Goal: Task Accomplishment & Management: Manage account settings

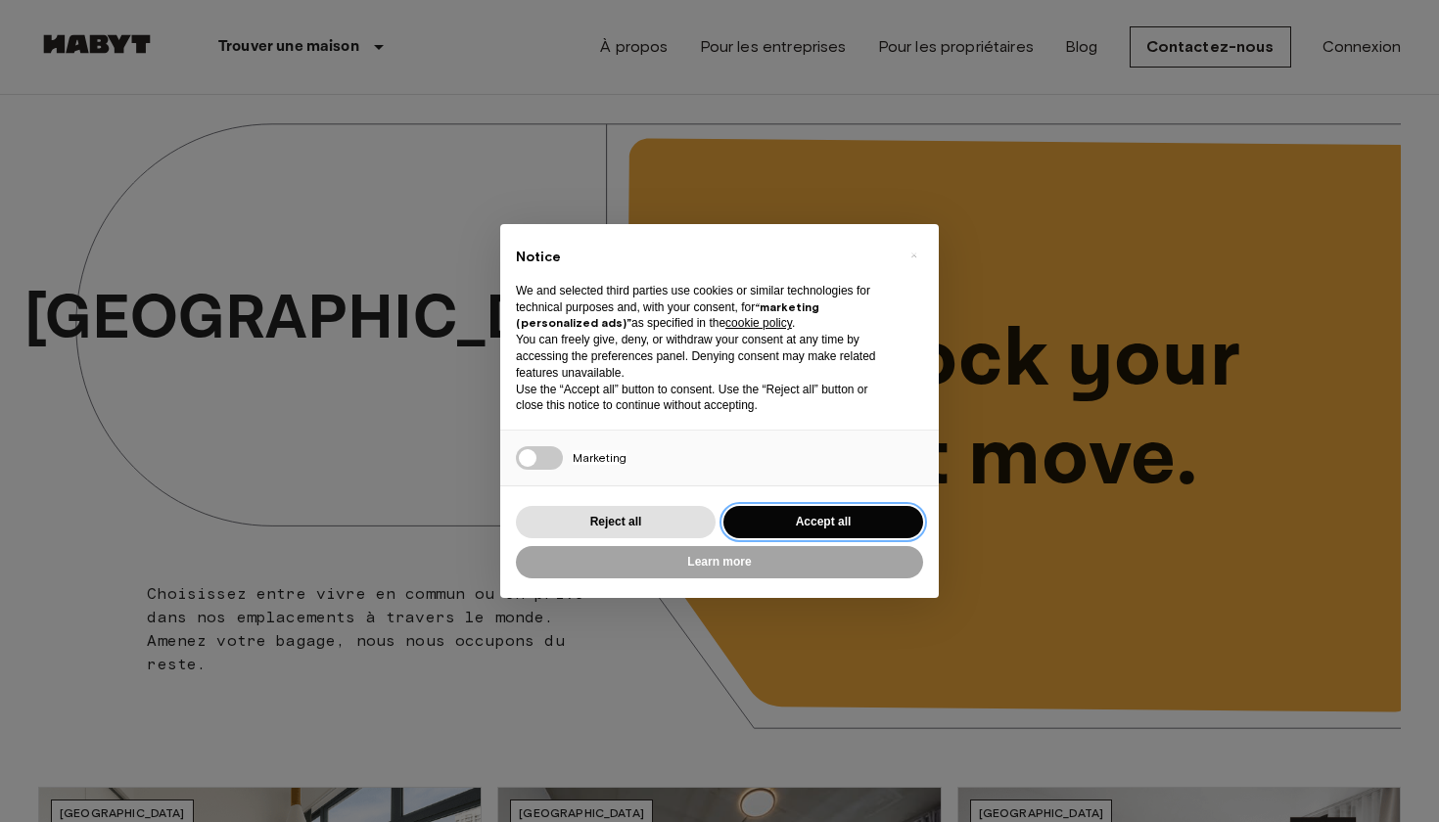
click at [843, 511] on button "Accept all" at bounding box center [823, 522] width 200 height 32
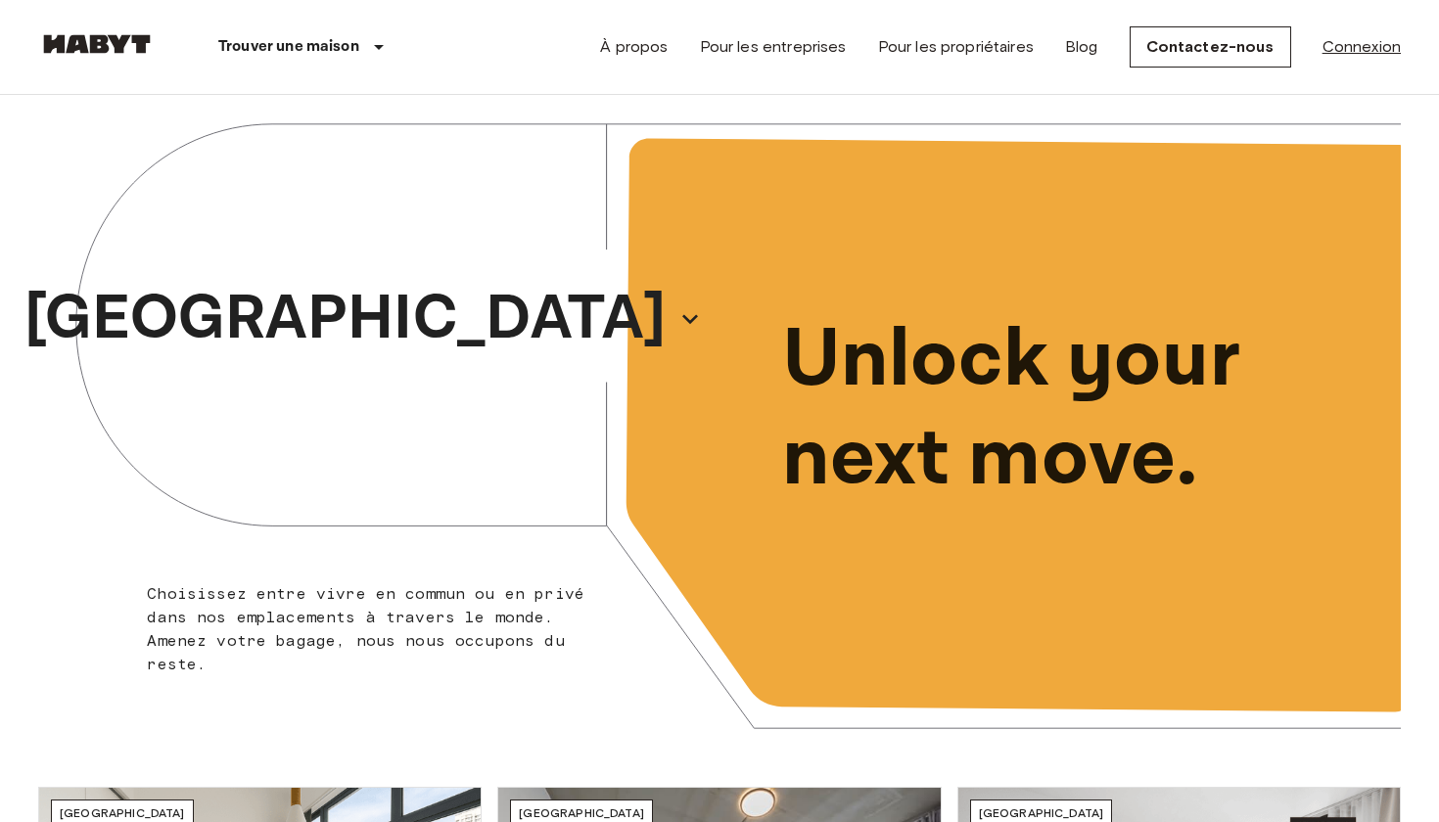
click at [1361, 58] on link "Connexion" at bounding box center [1361, 46] width 78 height 23
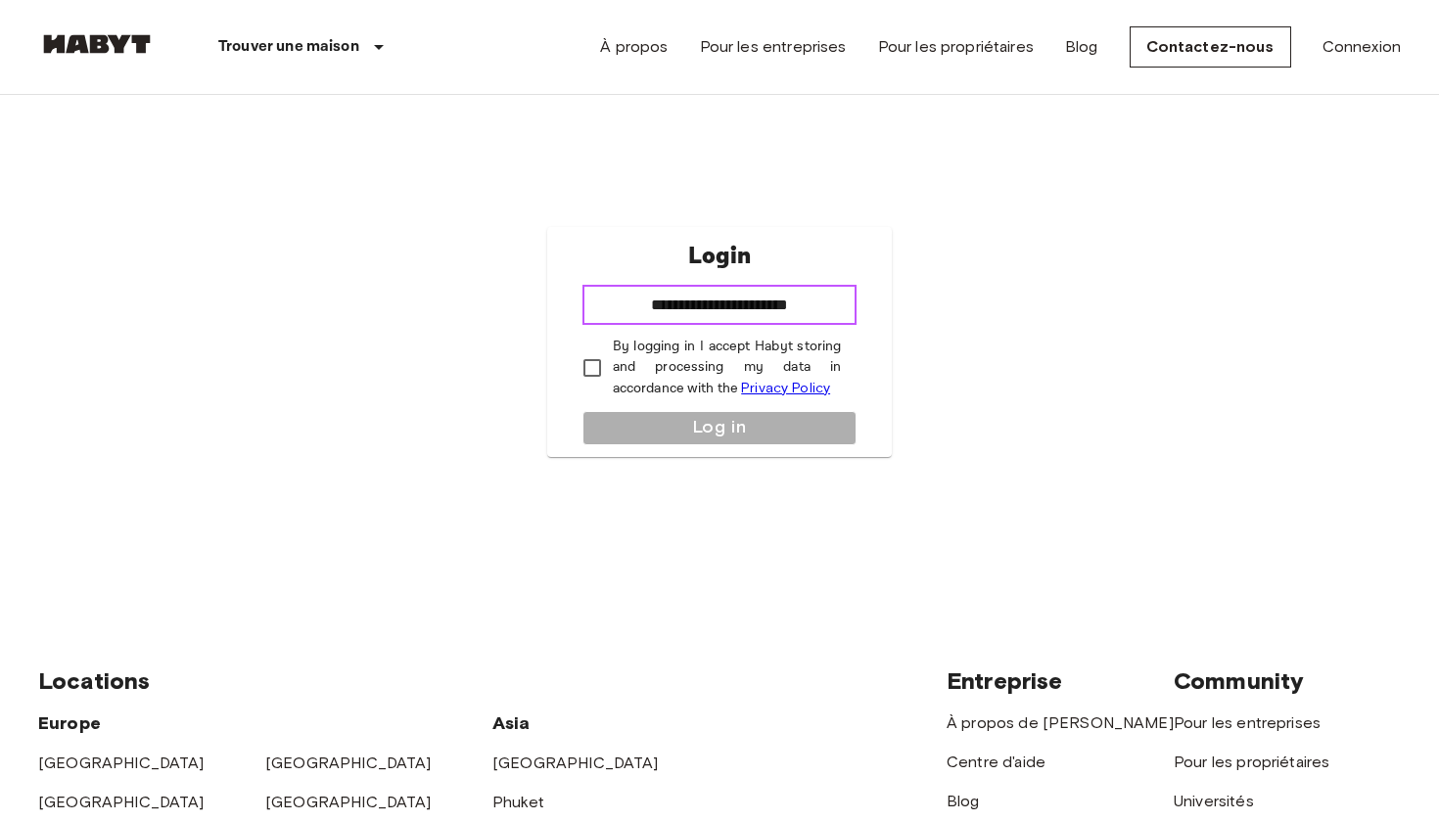
type input "**********"
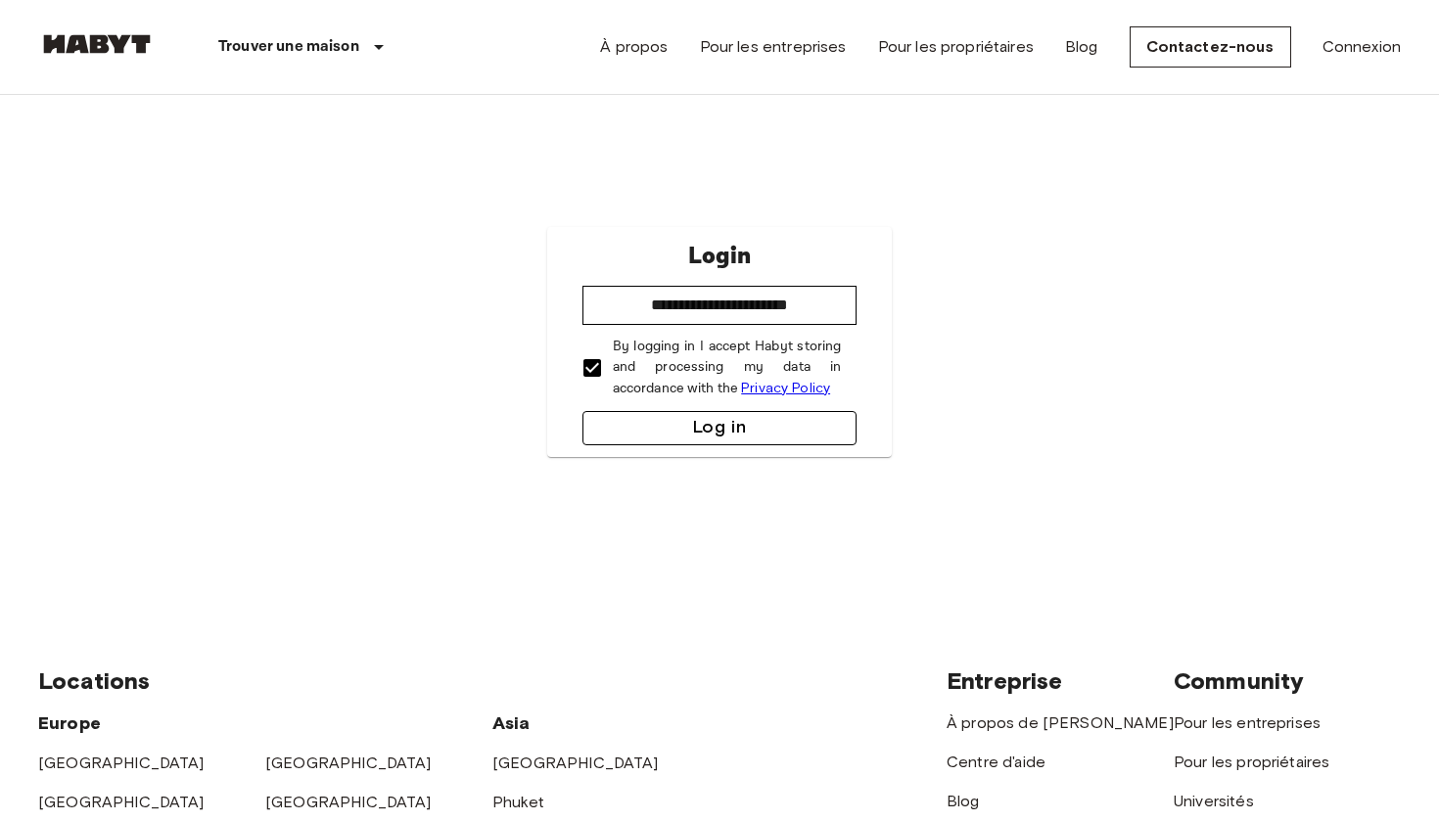
click at [657, 418] on button "Log in" at bounding box center [719, 428] width 275 height 34
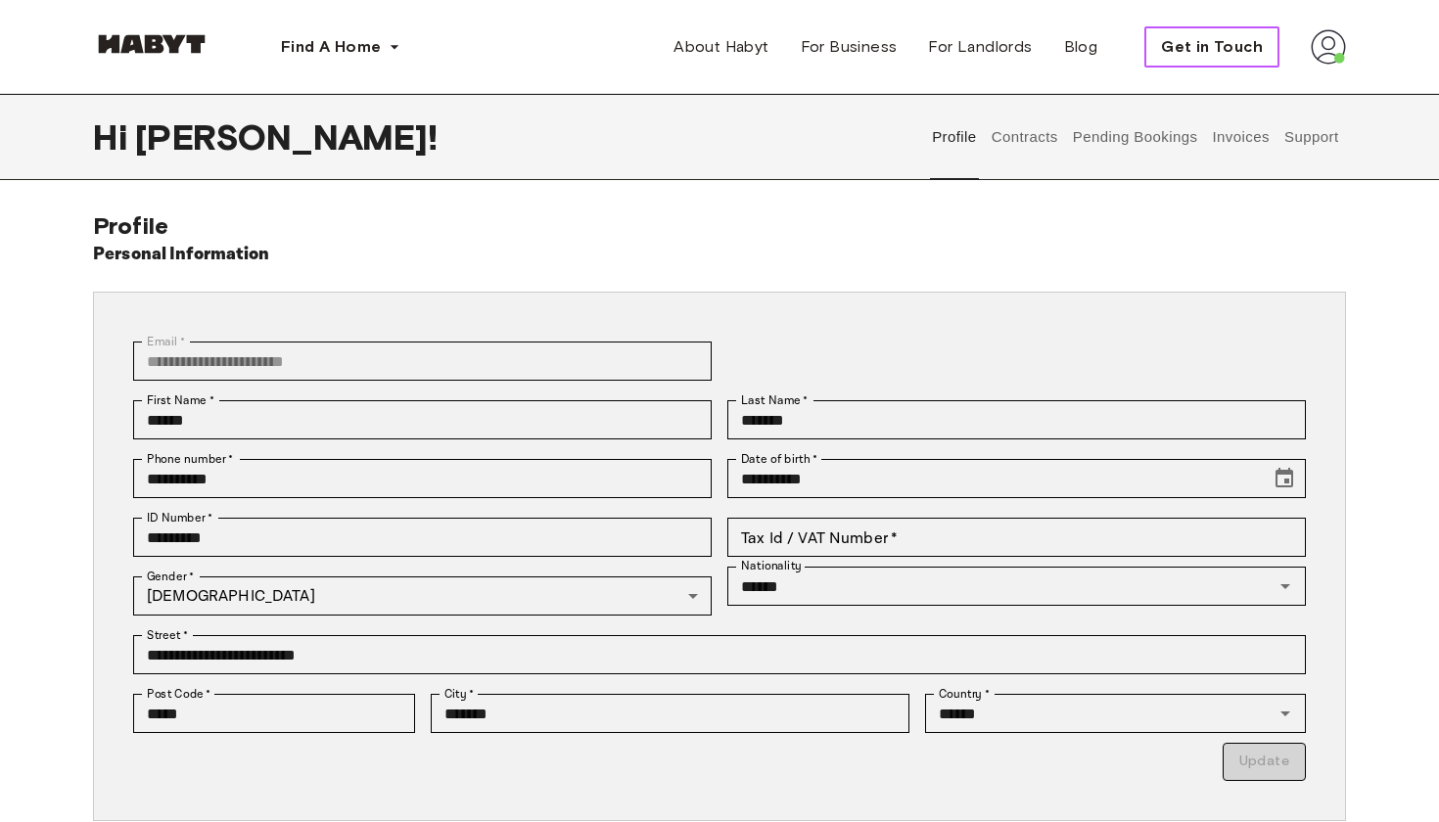
click at [1207, 46] on span "Get in Touch" at bounding box center [1212, 46] width 102 height 23
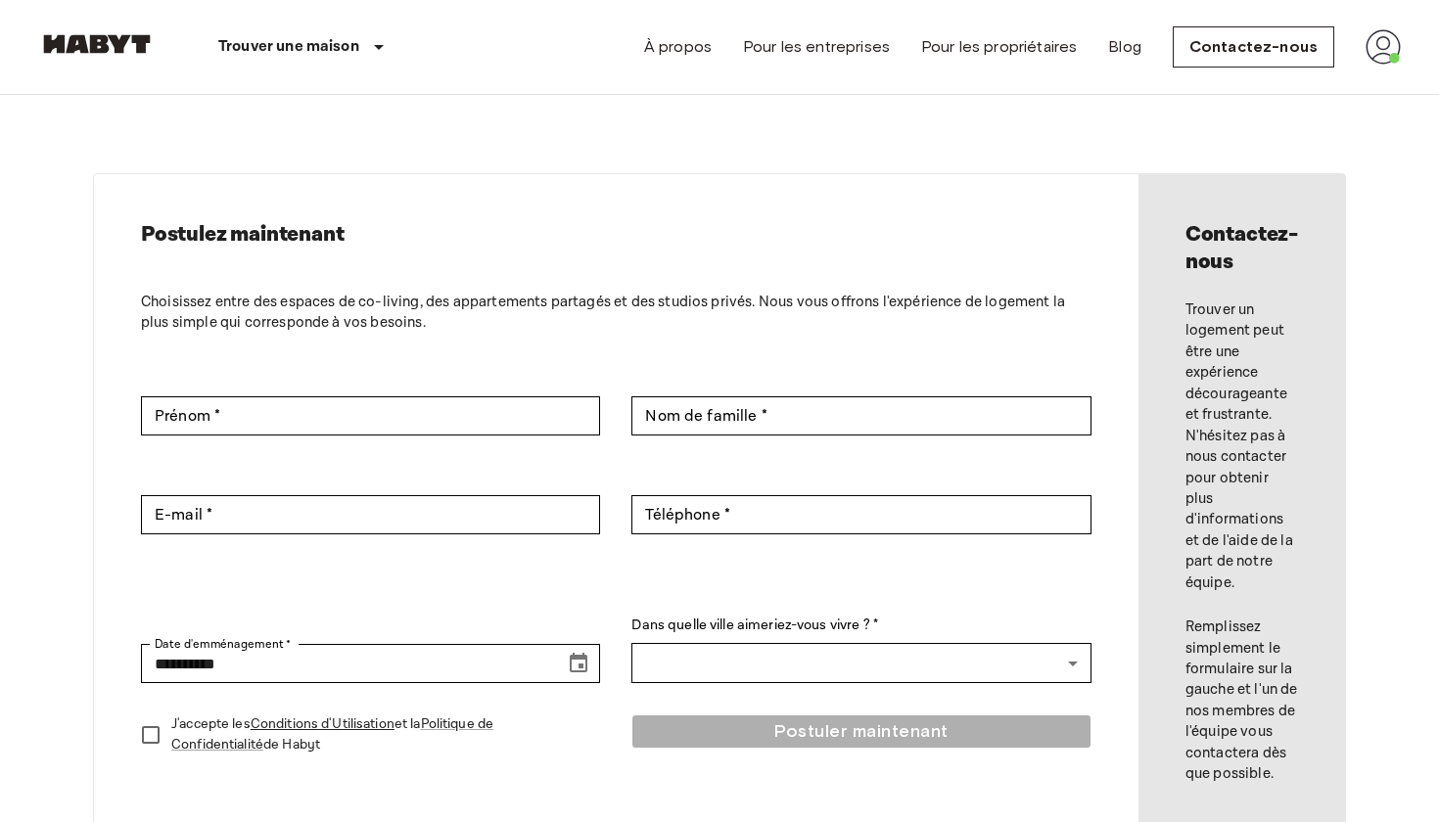
click at [1390, 55] on img at bounding box center [1382, 46] width 35 height 35
click at [1335, 72] on li "Profil" at bounding box center [1325, 82] width 196 height 35
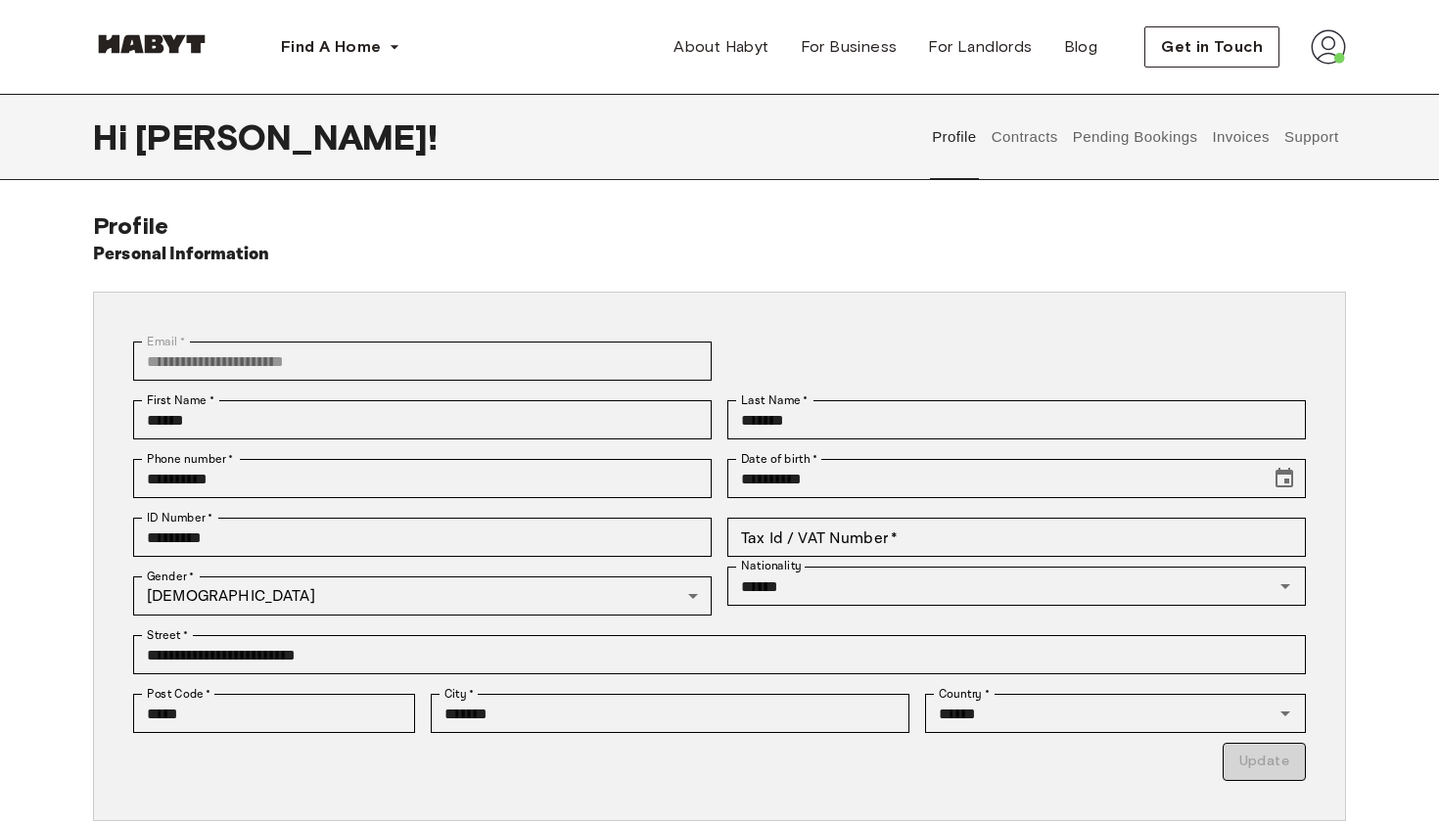
click at [1126, 141] on button "Pending Bookings" at bounding box center [1135, 137] width 130 height 86
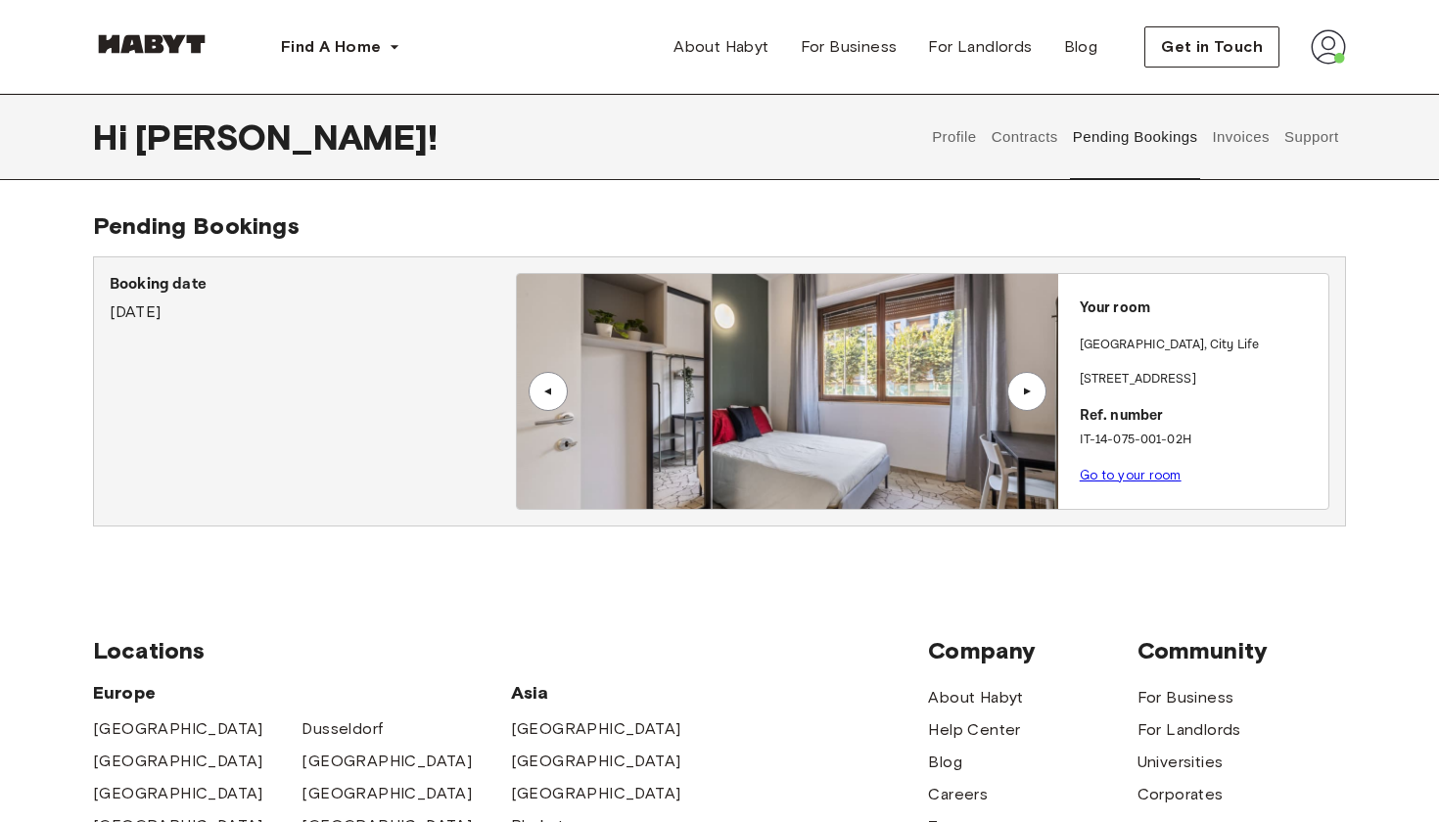
click at [1030, 395] on div "▲" at bounding box center [1027, 392] width 20 height 12
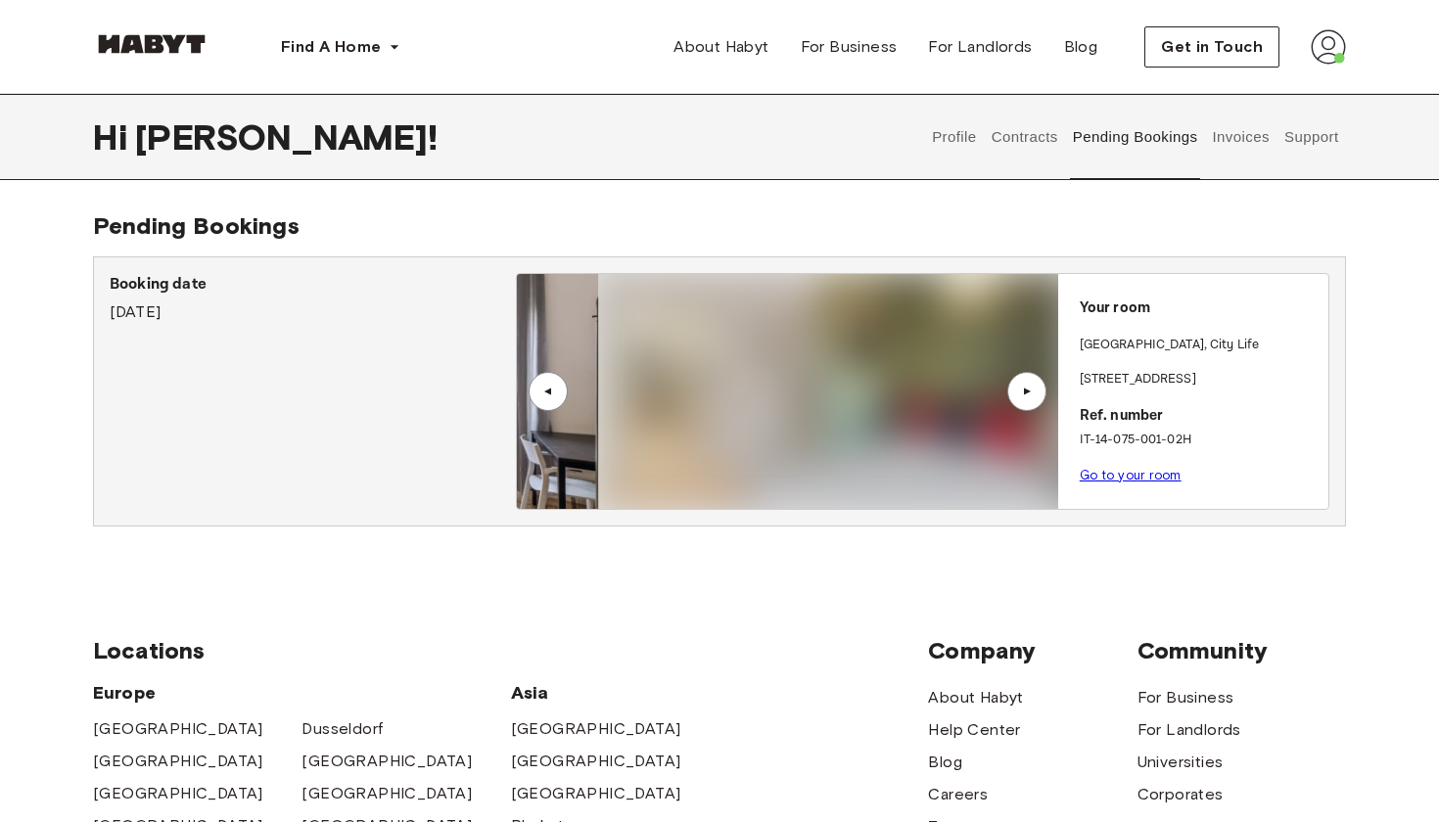
click at [1030, 395] on div "▲" at bounding box center [1027, 392] width 20 height 12
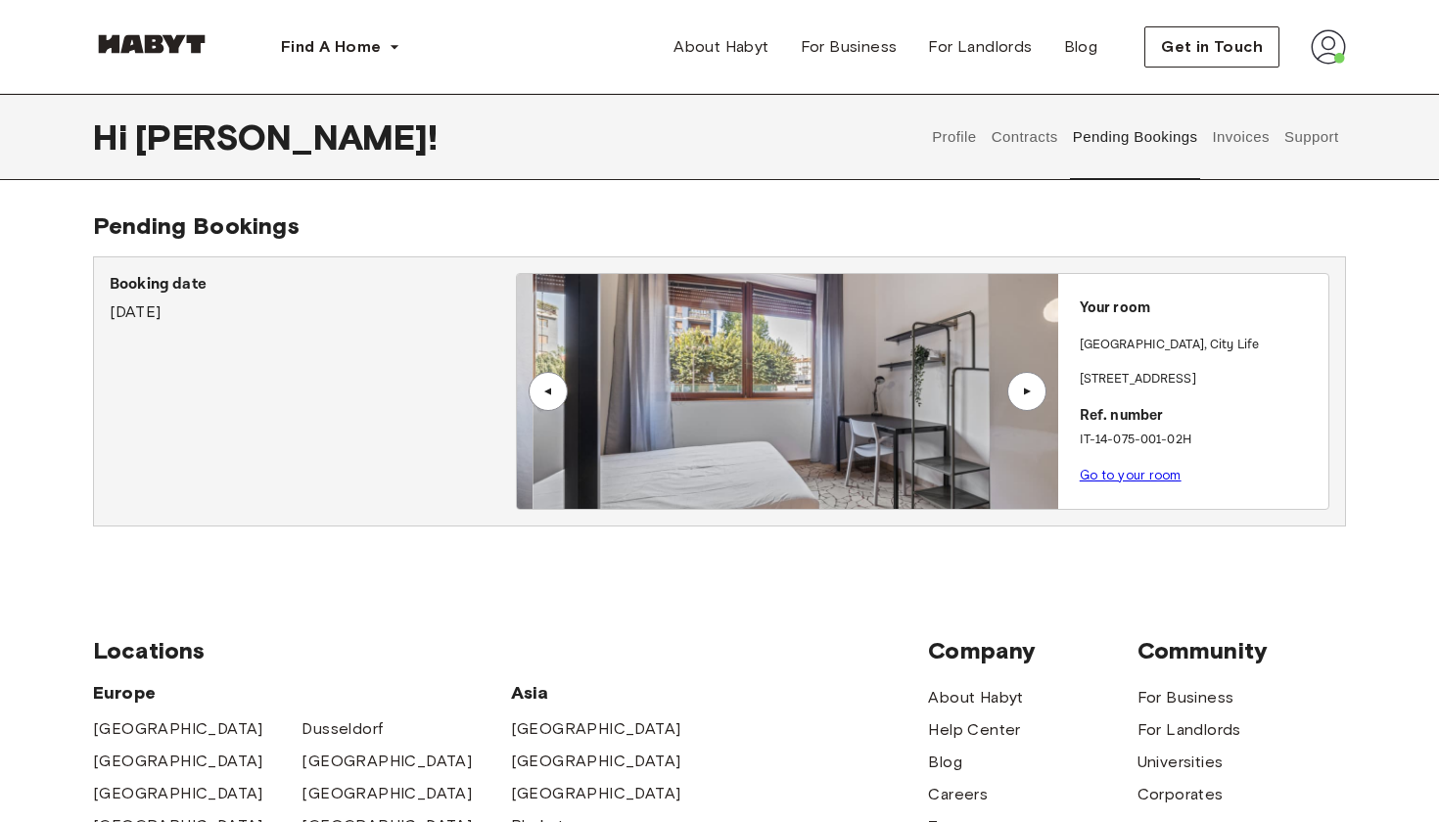
click at [1030, 395] on div "▲" at bounding box center [1027, 392] width 20 height 12
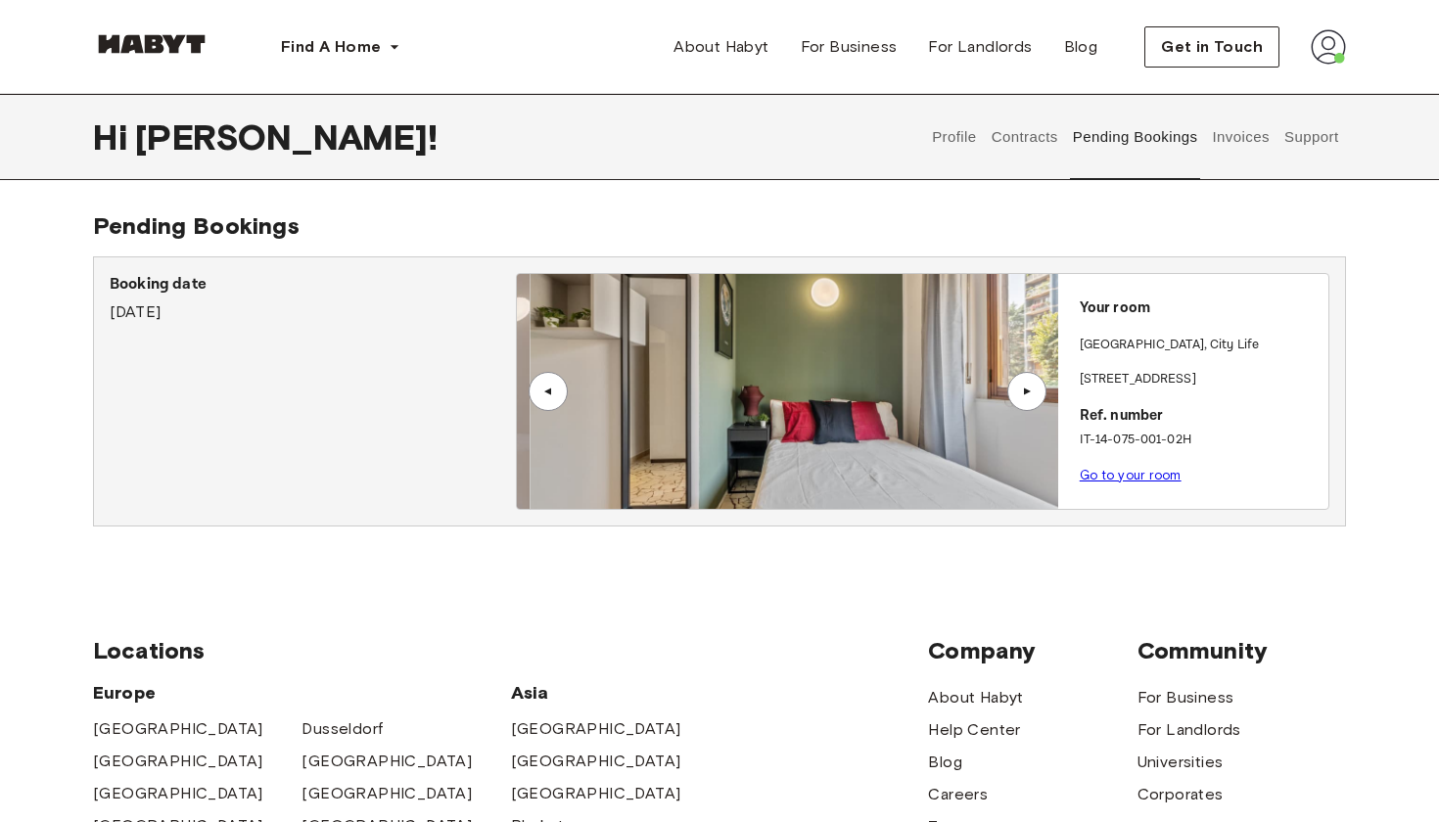
click at [1030, 395] on div "▲" at bounding box center [1027, 392] width 20 height 12
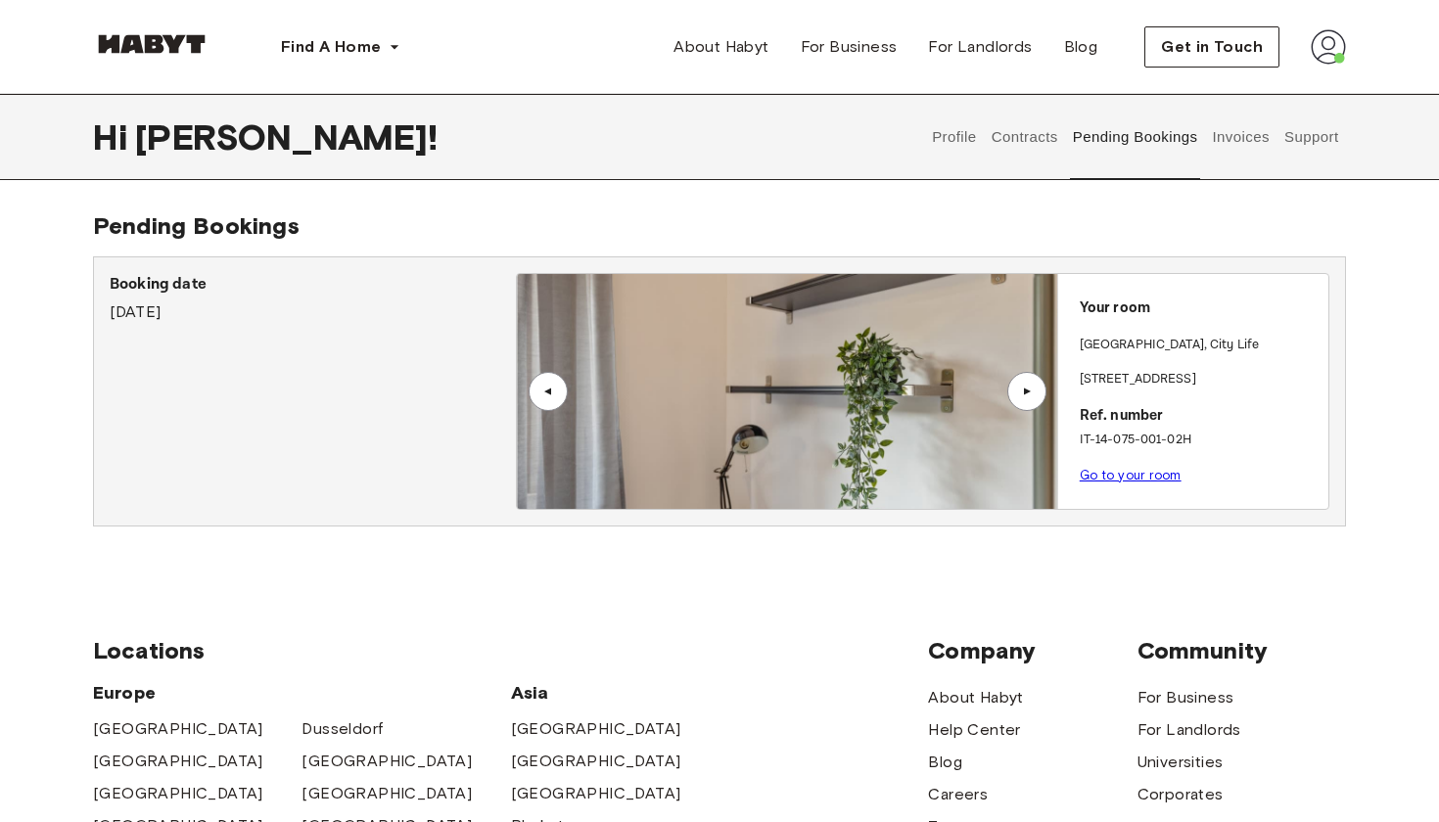
click at [551, 391] on div "▲" at bounding box center [548, 392] width 20 height 12
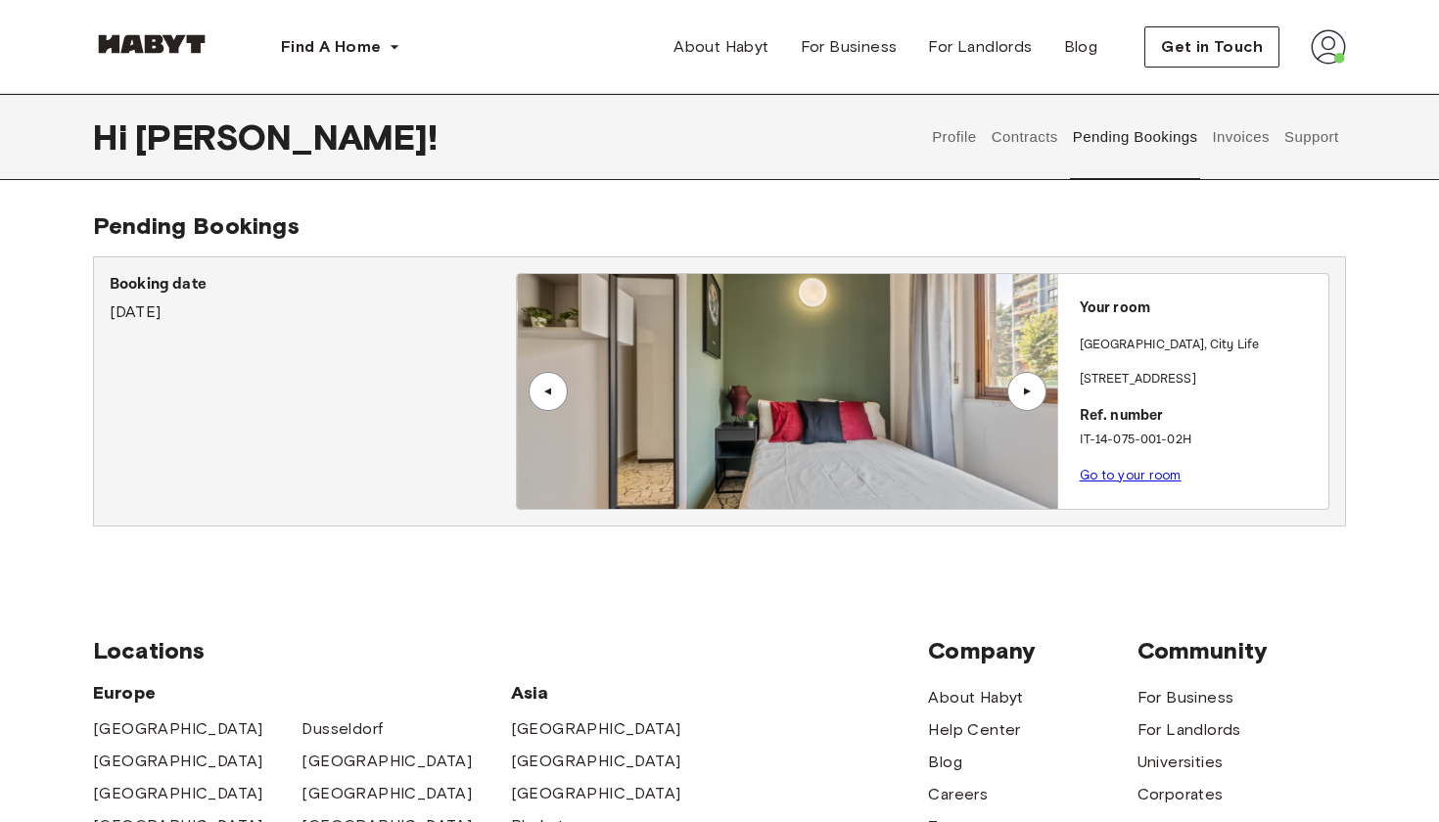
click at [1031, 399] on div "▲" at bounding box center [1026, 391] width 39 height 39
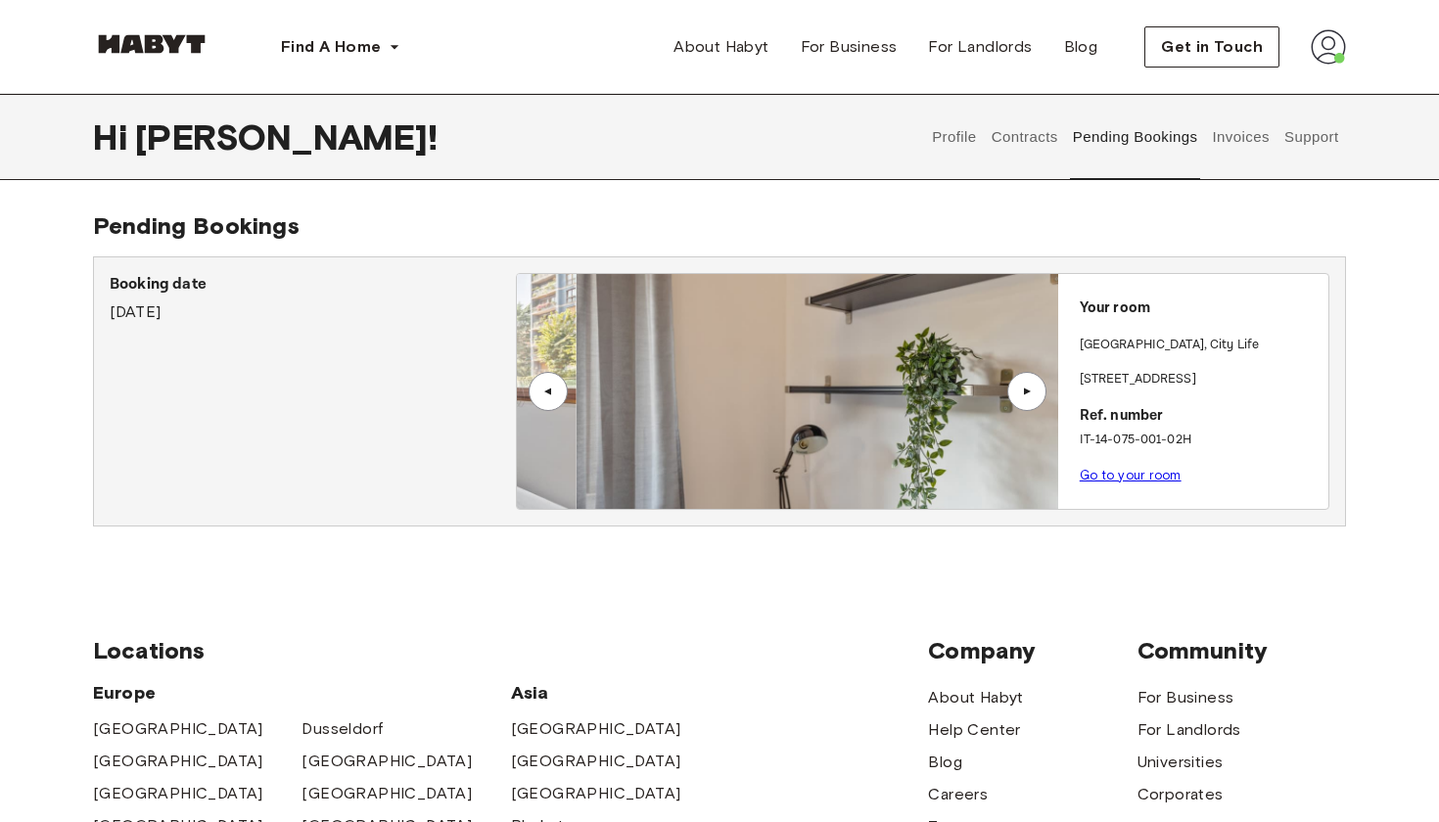
click at [1031, 399] on div "▲" at bounding box center [1026, 391] width 39 height 39
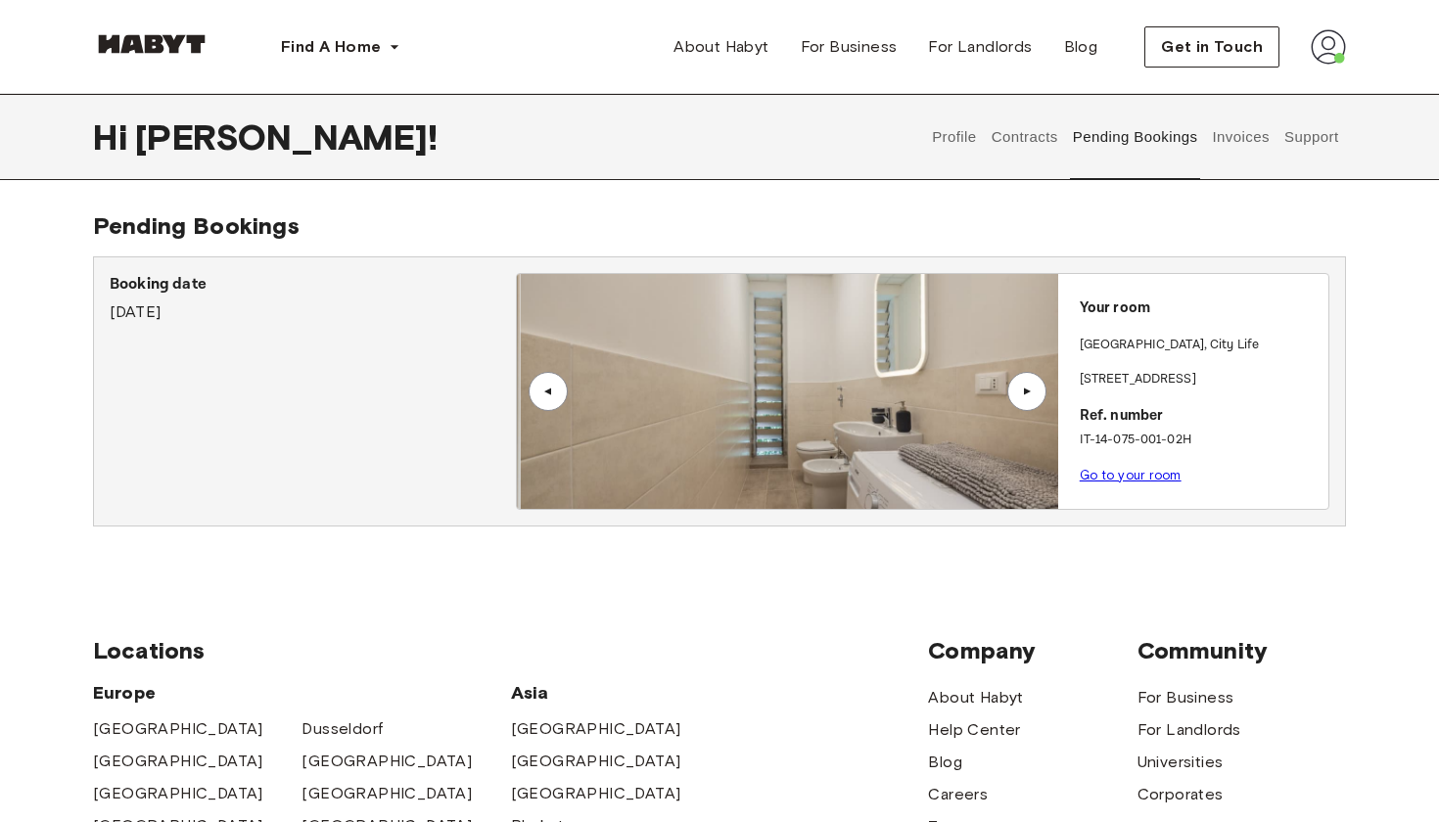
click at [1031, 399] on div "▲" at bounding box center [1026, 391] width 39 height 39
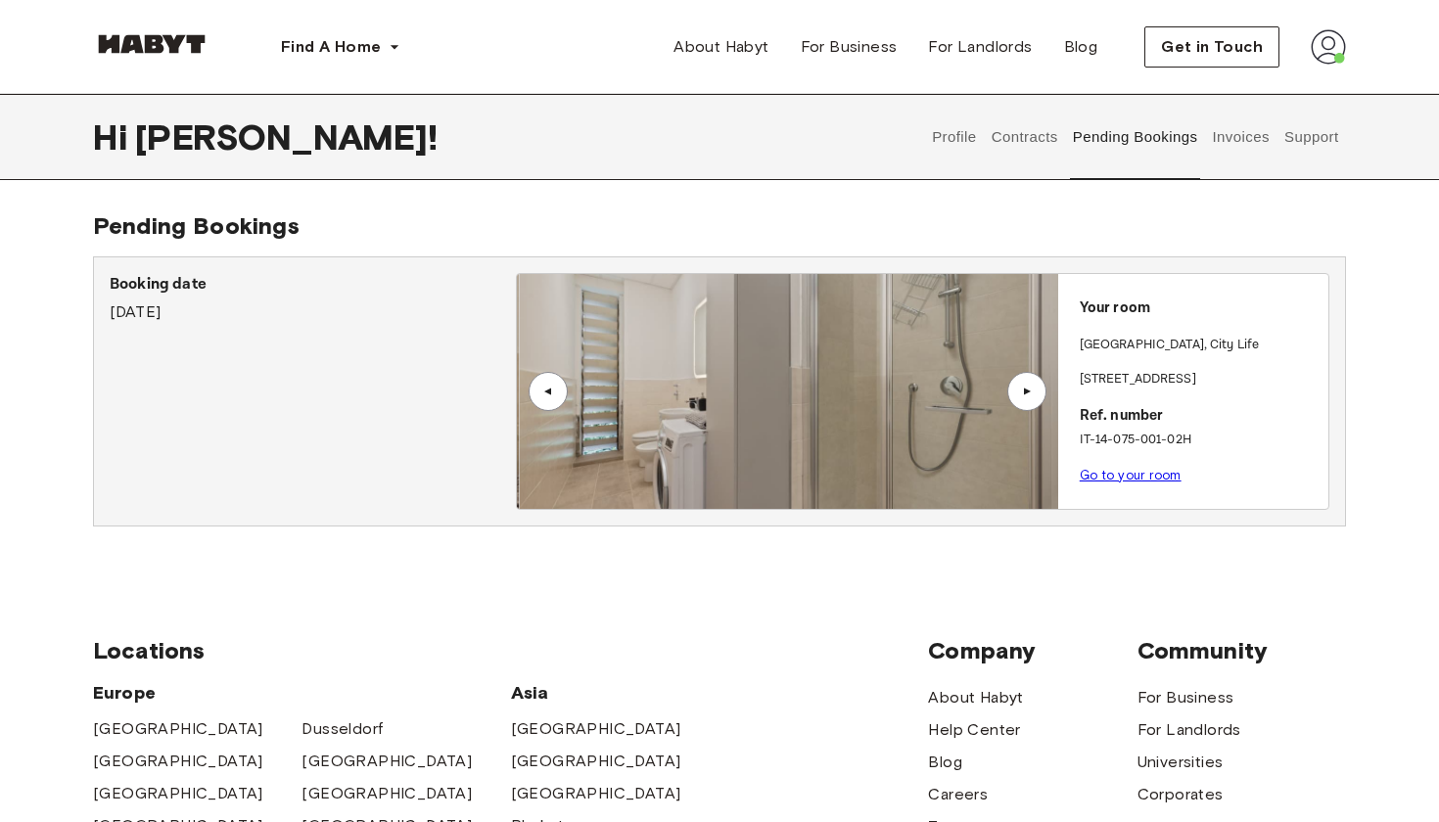
click at [1031, 399] on div "▲" at bounding box center [1026, 391] width 39 height 39
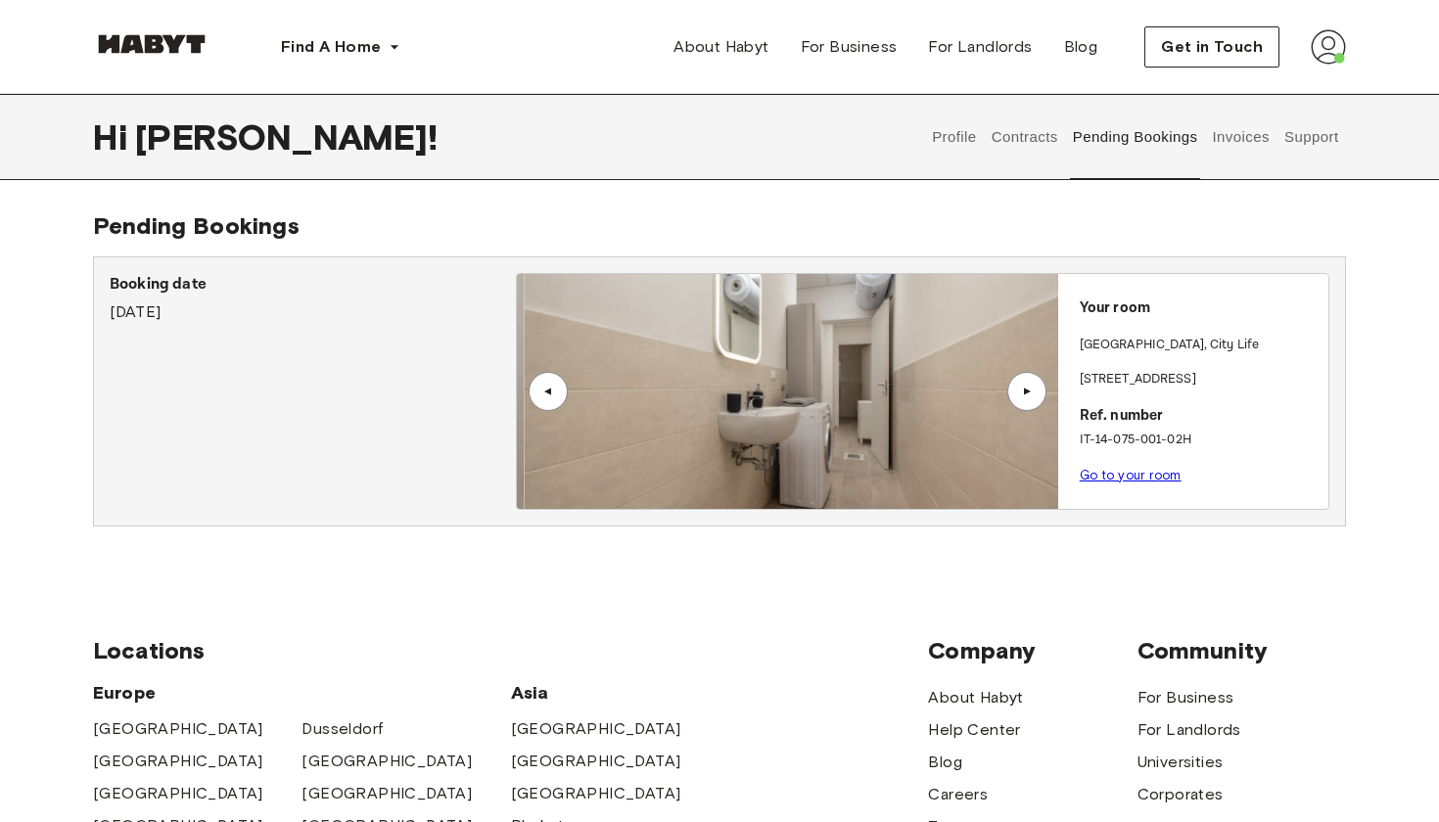
click at [1031, 399] on div "▲" at bounding box center [1026, 391] width 39 height 39
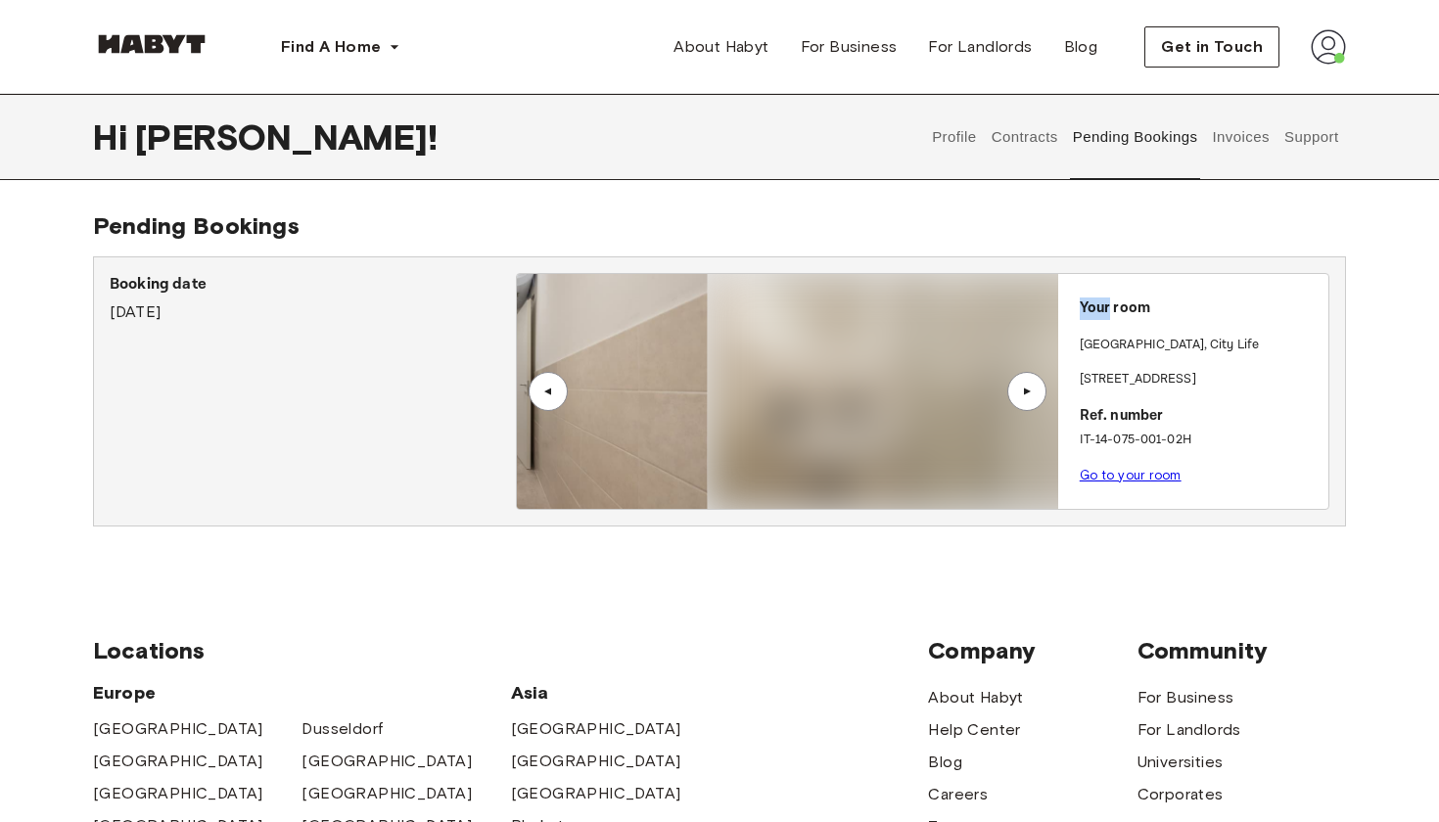
click at [1031, 399] on div "▲" at bounding box center [1026, 391] width 39 height 39
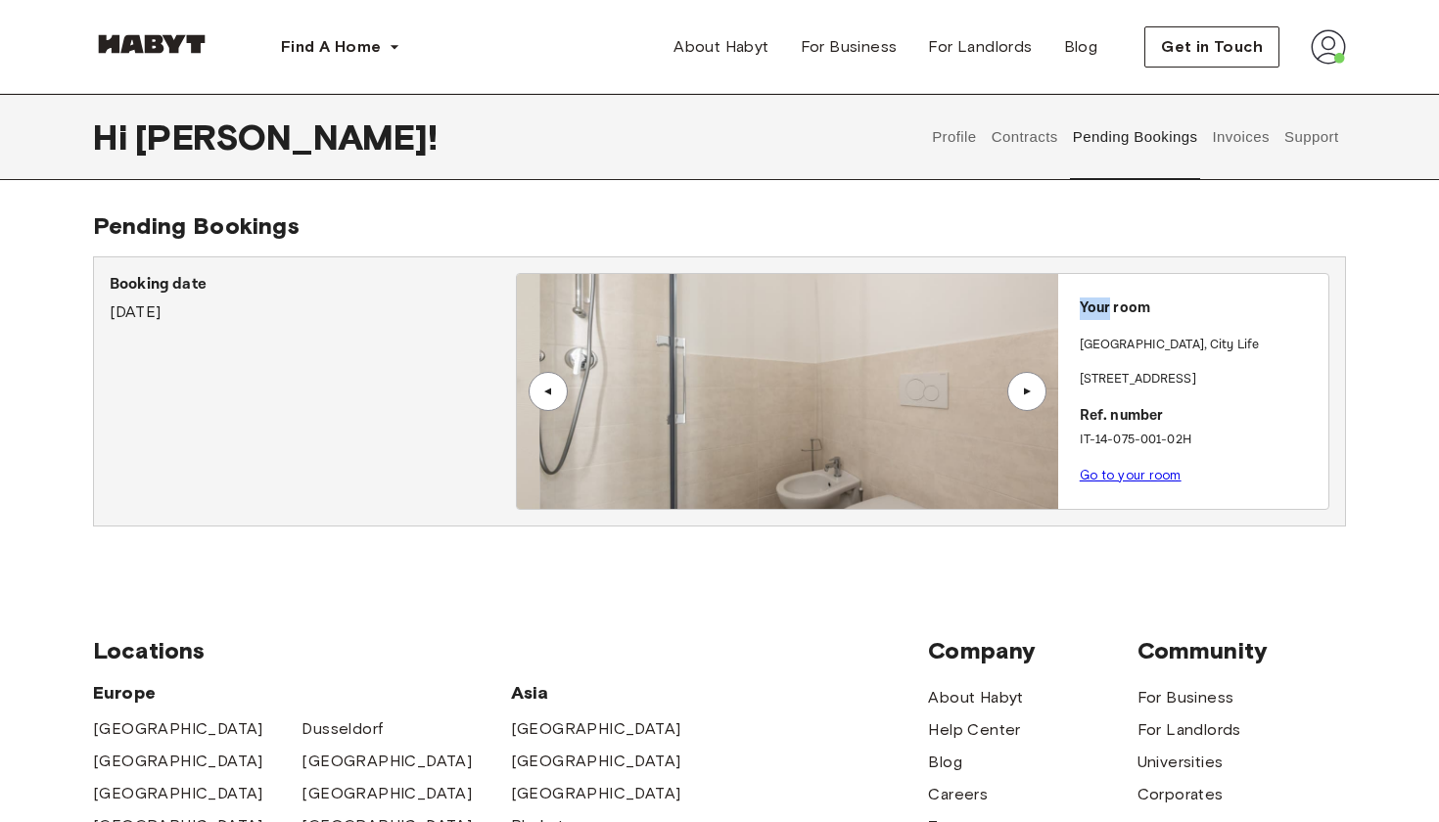
click at [1031, 399] on div "▲" at bounding box center [1026, 391] width 39 height 39
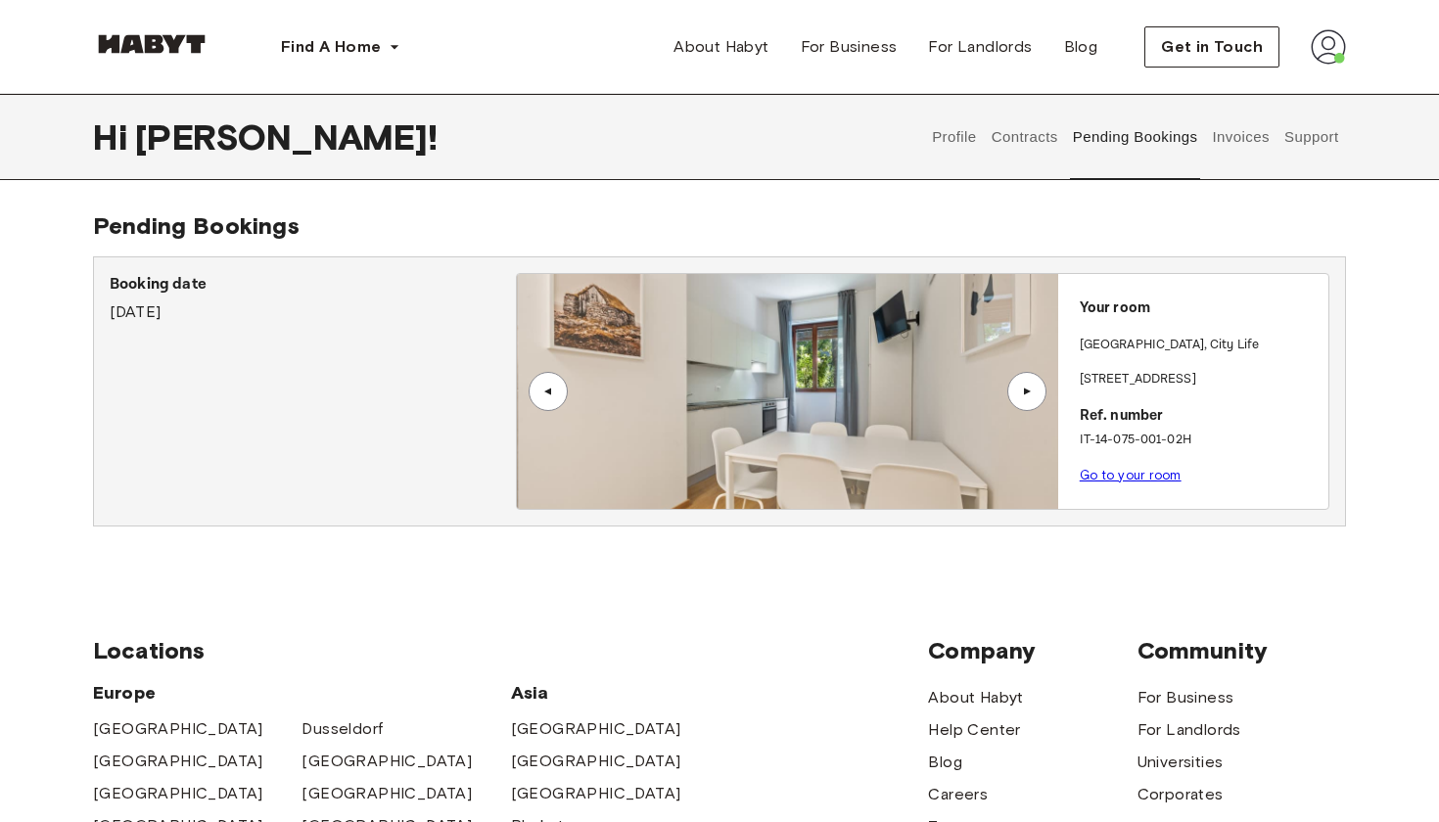
click at [1031, 399] on div "▲" at bounding box center [1026, 391] width 39 height 39
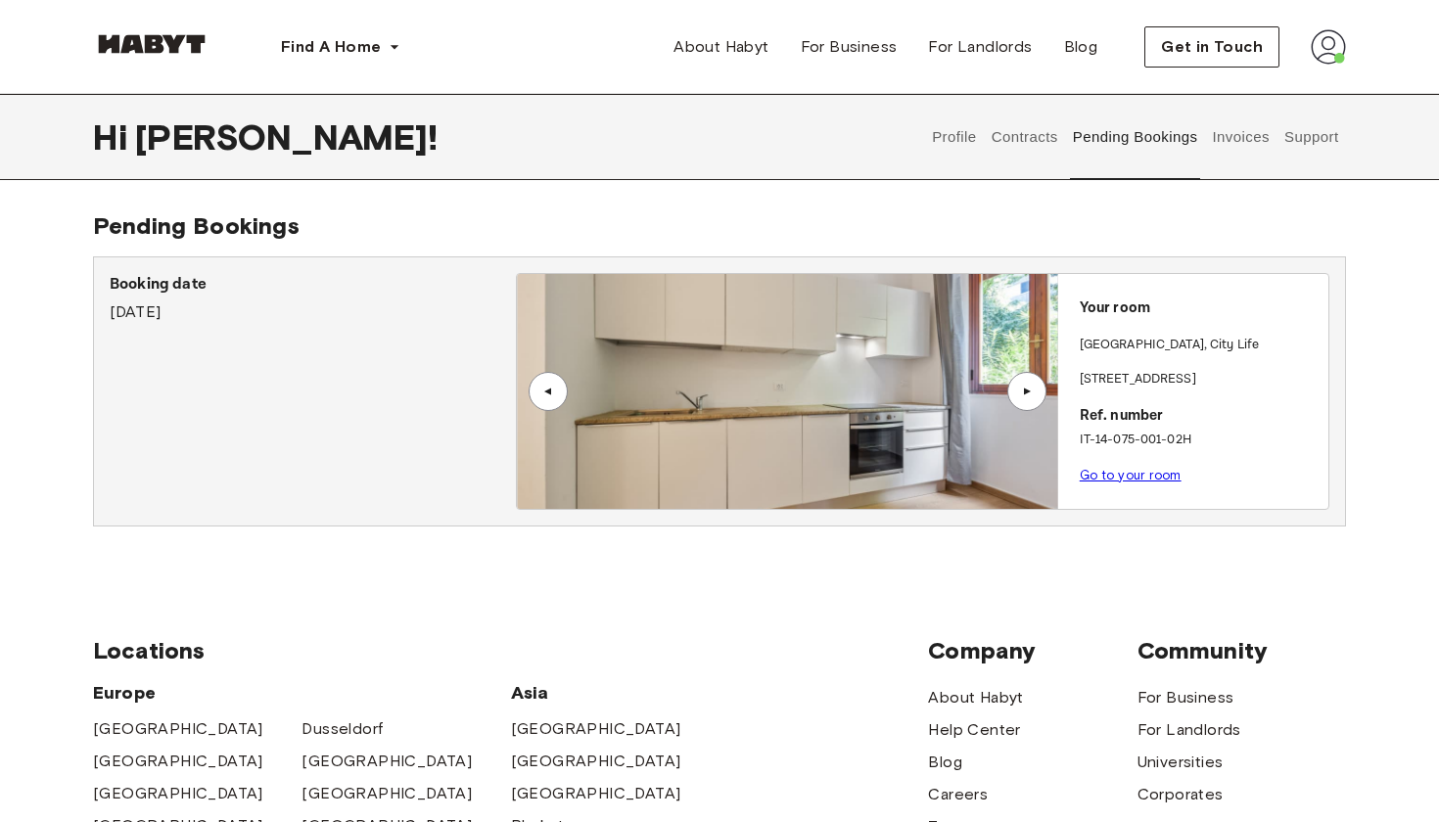
click at [1031, 399] on div "▲" at bounding box center [1026, 391] width 39 height 39
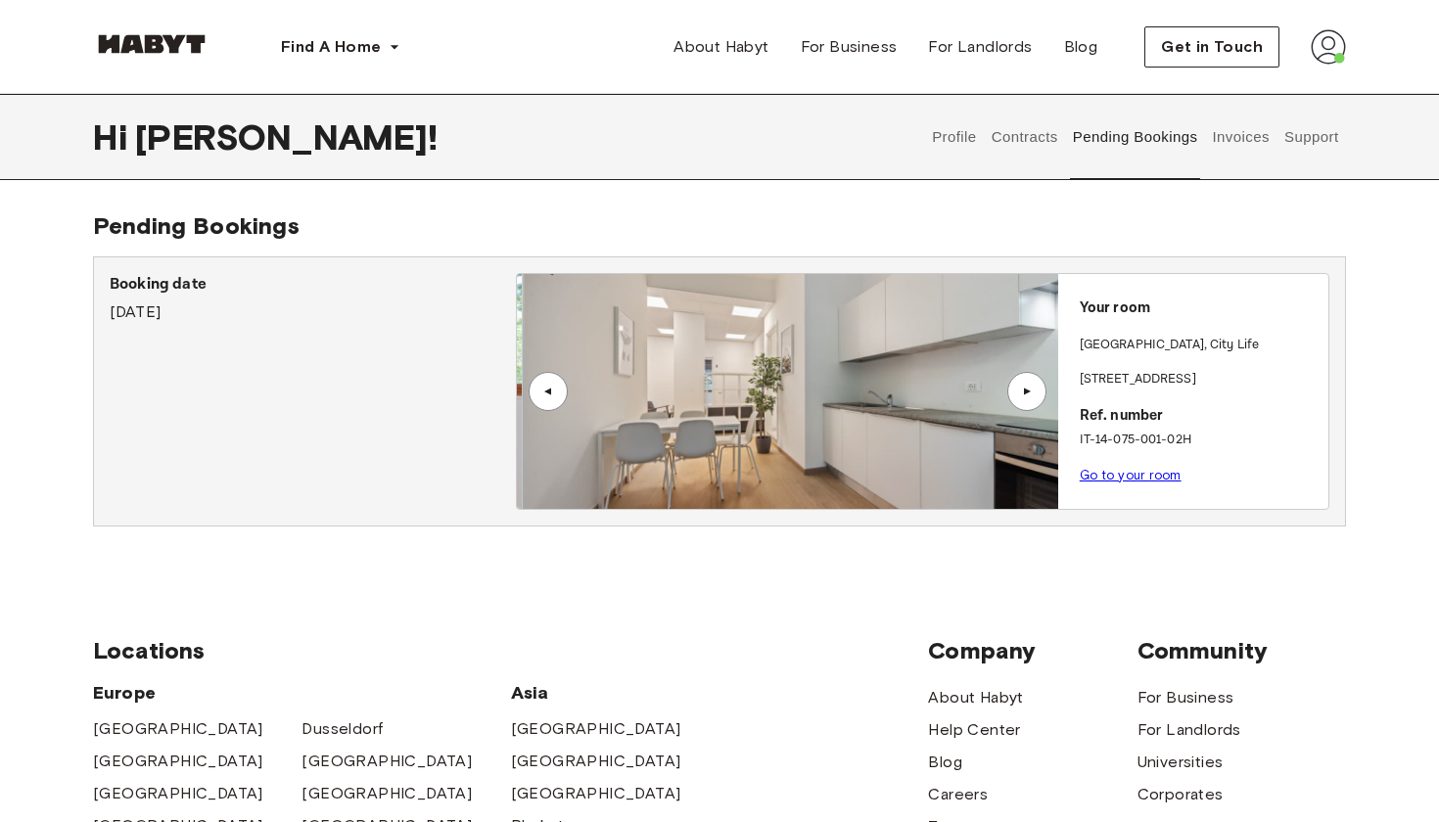
click at [1031, 399] on div "▲" at bounding box center [1026, 391] width 39 height 39
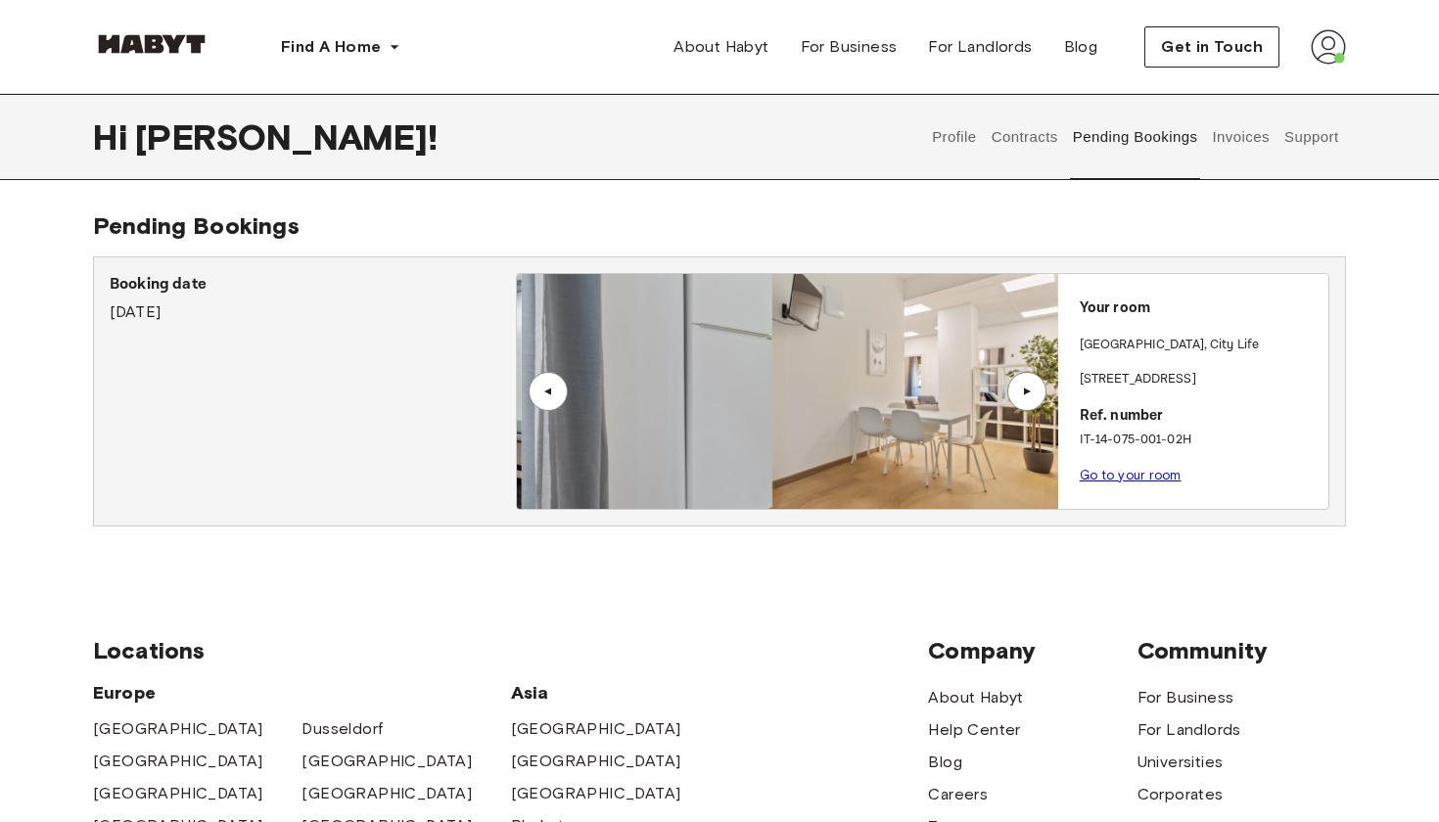
click at [1031, 399] on div "▲" at bounding box center [1026, 391] width 39 height 39
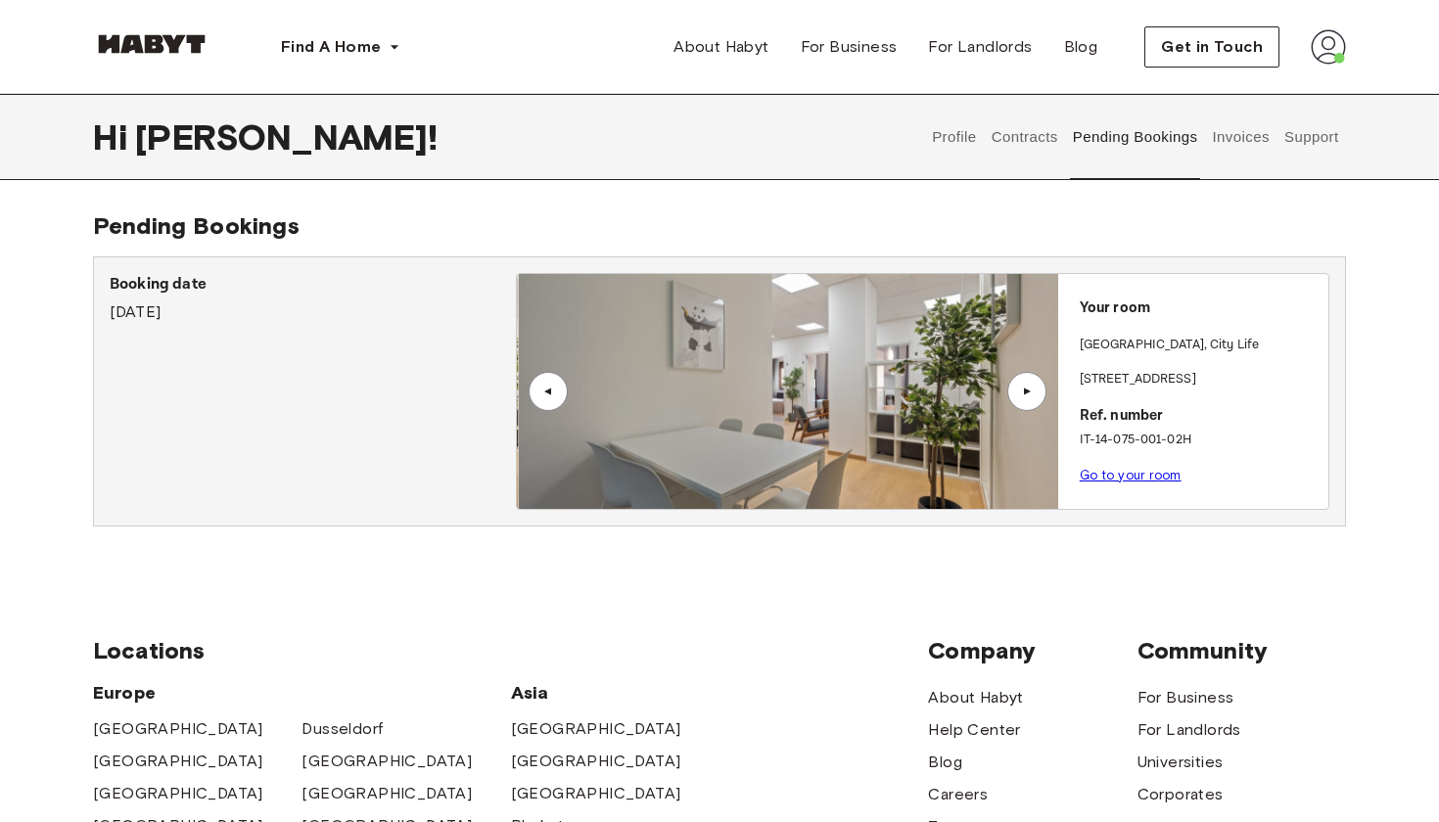
click at [1031, 399] on div "▲" at bounding box center [1026, 391] width 39 height 39
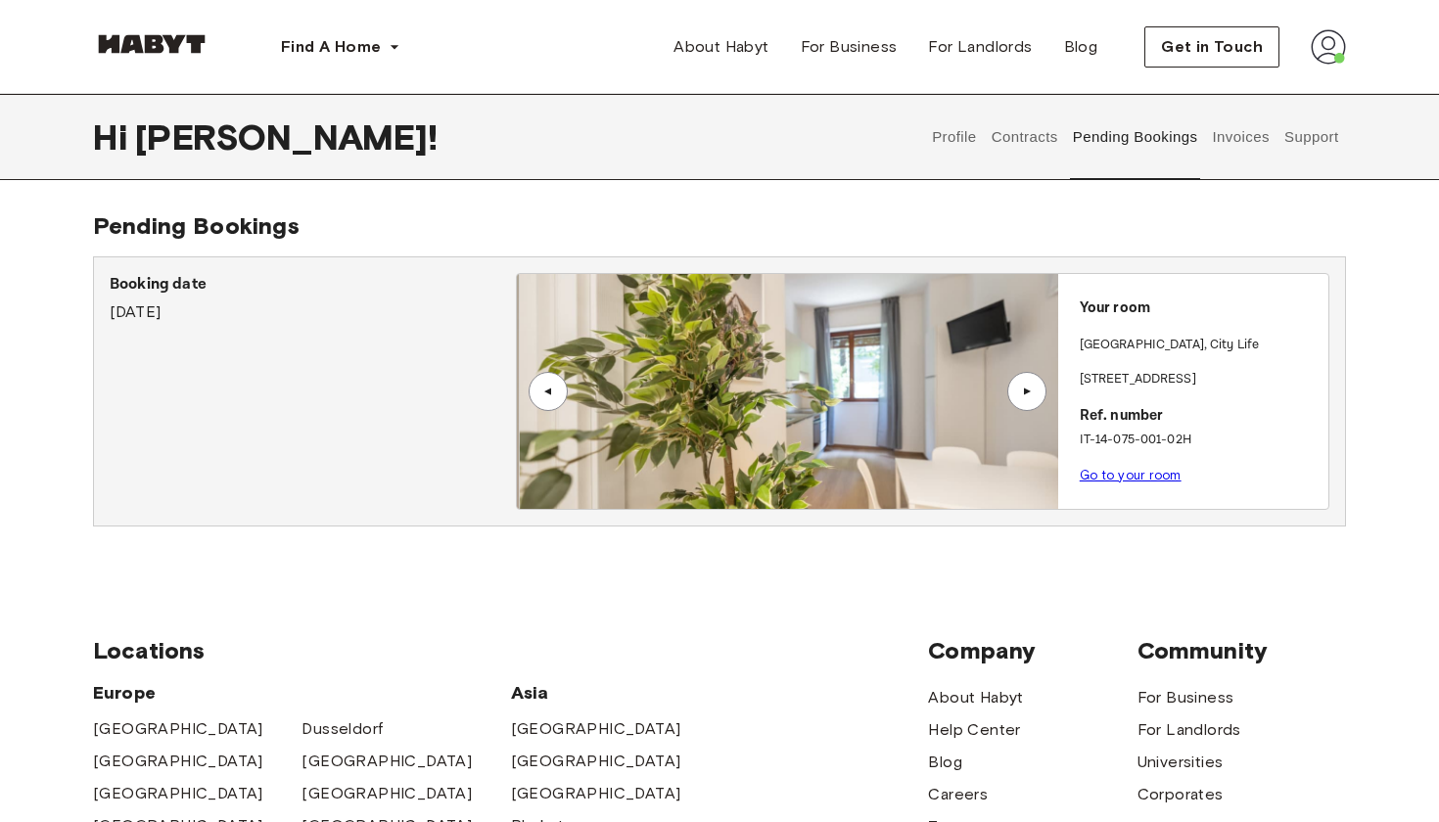
click at [1113, 370] on p "[STREET_ADDRESS]" at bounding box center [1200, 380] width 241 height 20
click at [1229, 146] on button "Invoices" at bounding box center [1241, 137] width 62 height 86
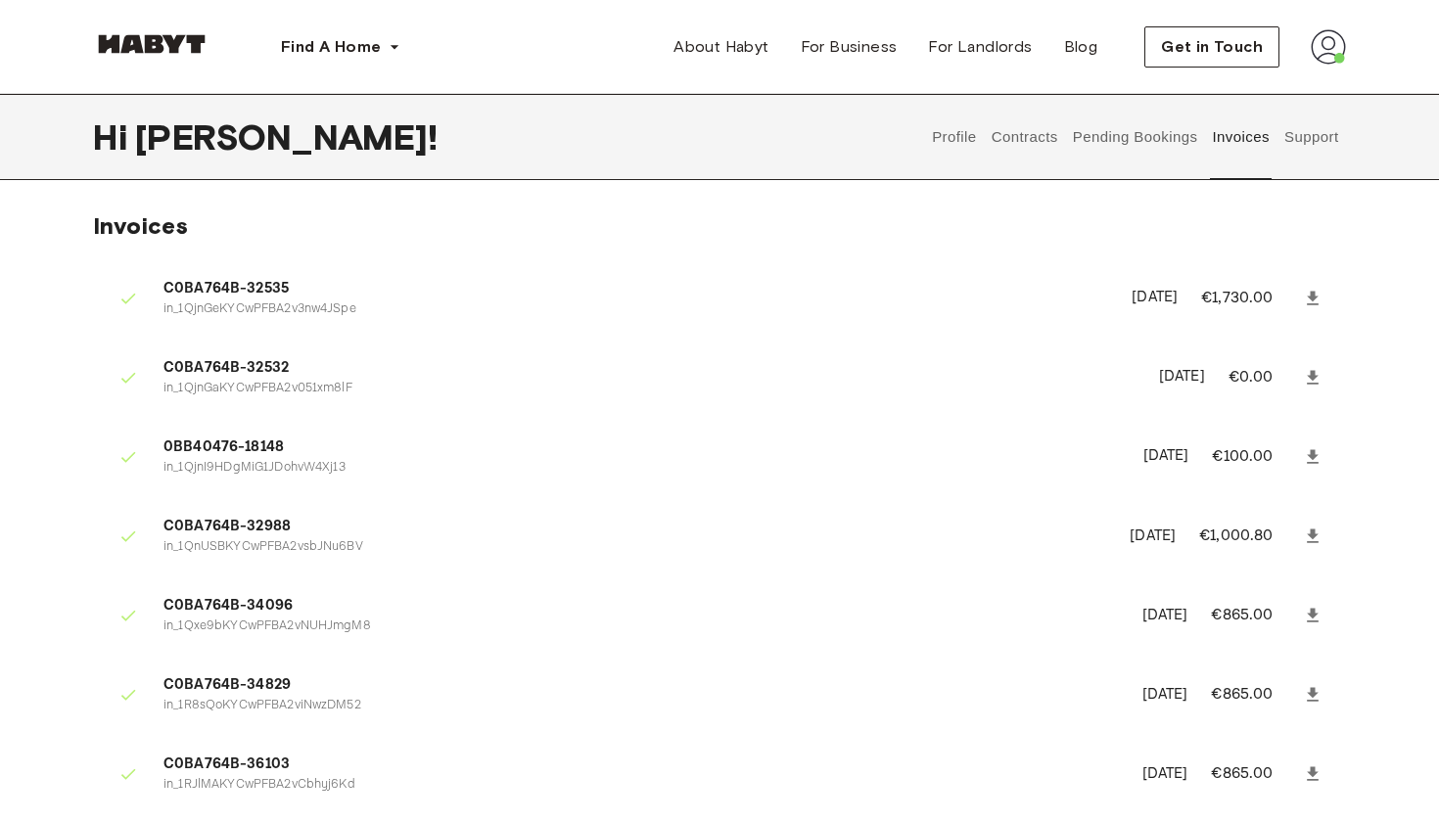
click at [1289, 141] on button "Support" at bounding box center [1311, 137] width 60 height 86
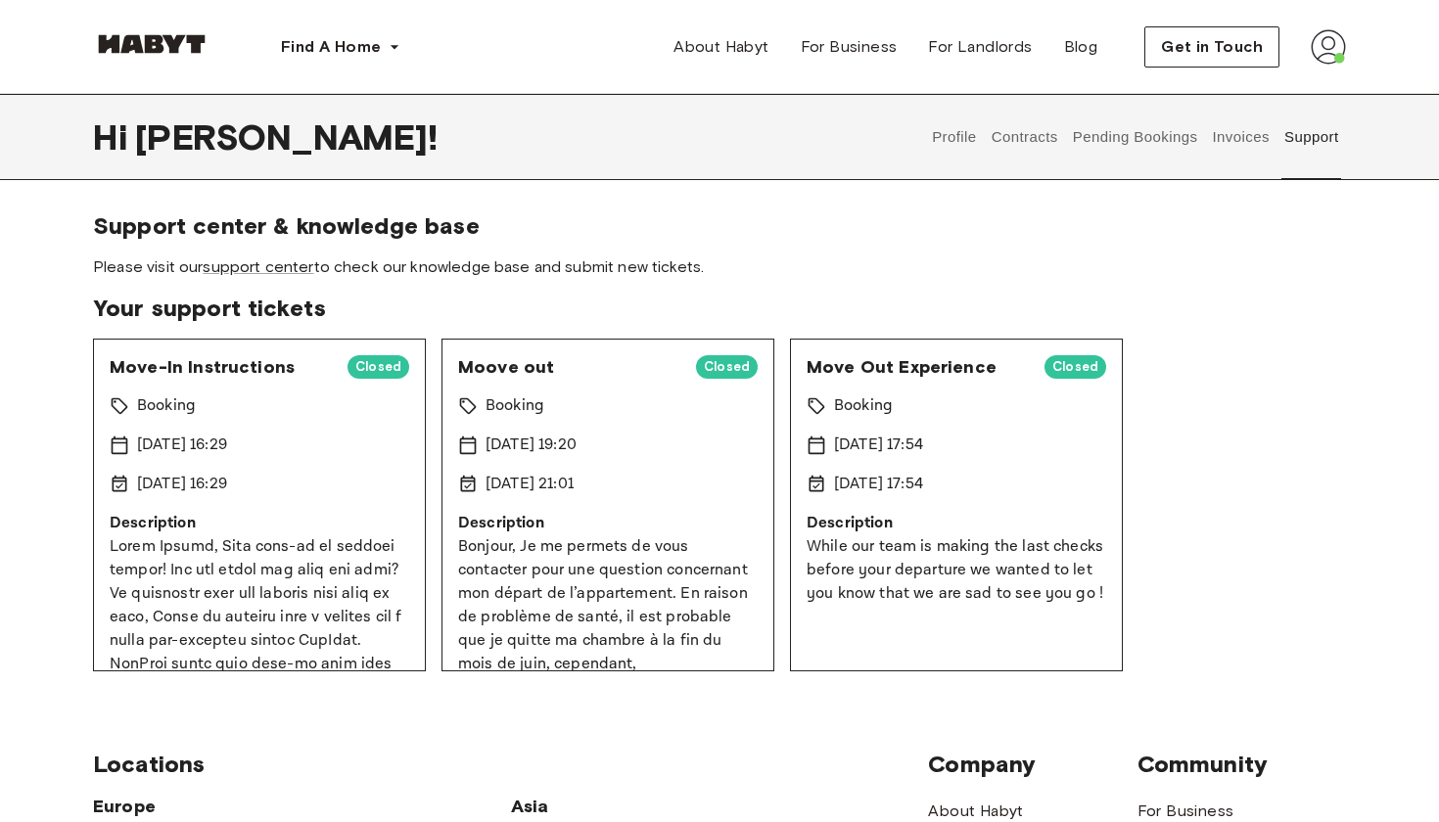
click at [856, 446] on p "17 Jun 2025 17:54" at bounding box center [878, 445] width 89 height 23
click at [1230, 130] on button "Invoices" at bounding box center [1241, 137] width 62 height 86
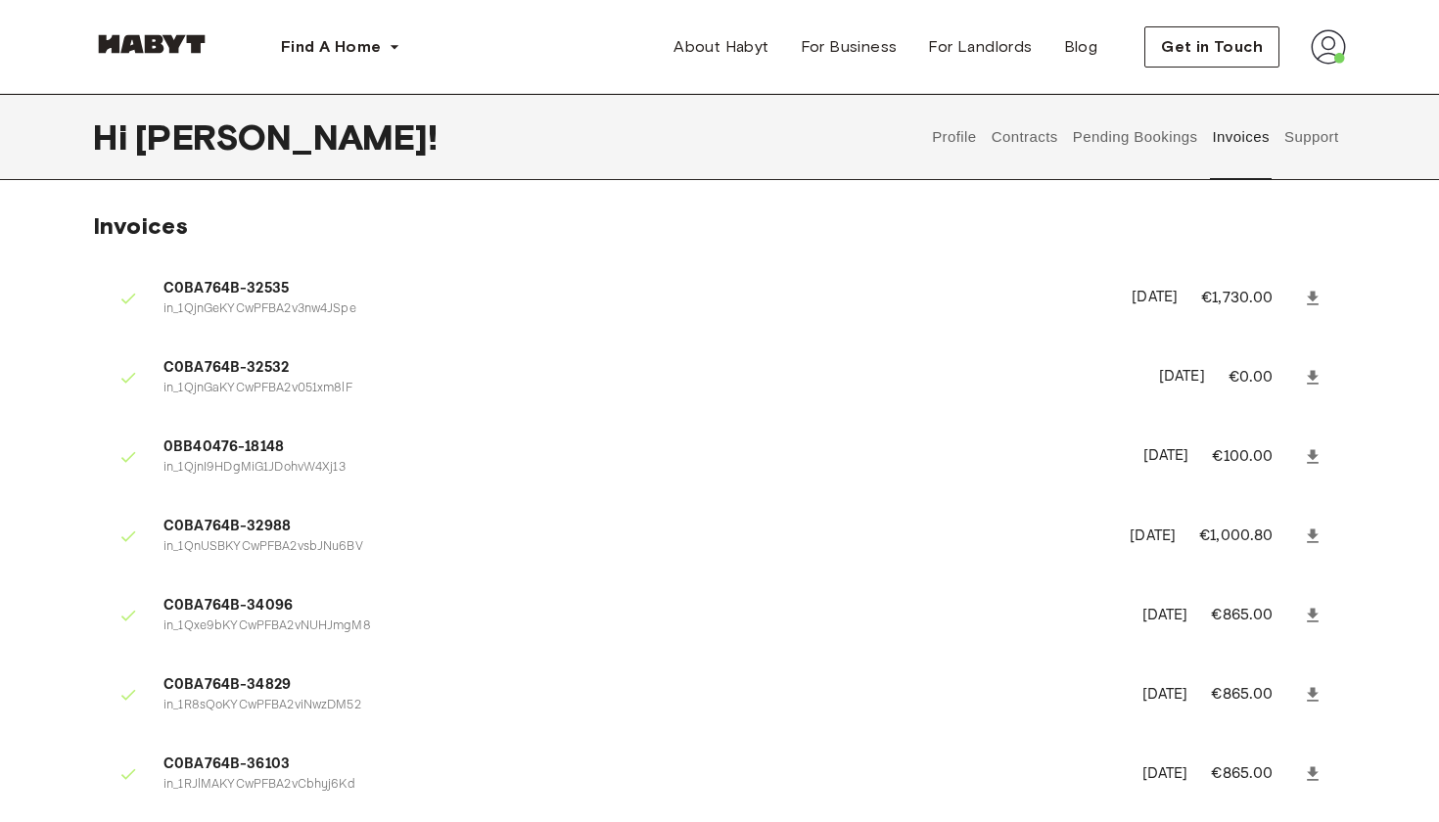
click at [946, 130] on button "Profile" at bounding box center [955, 137] width 50 height 86
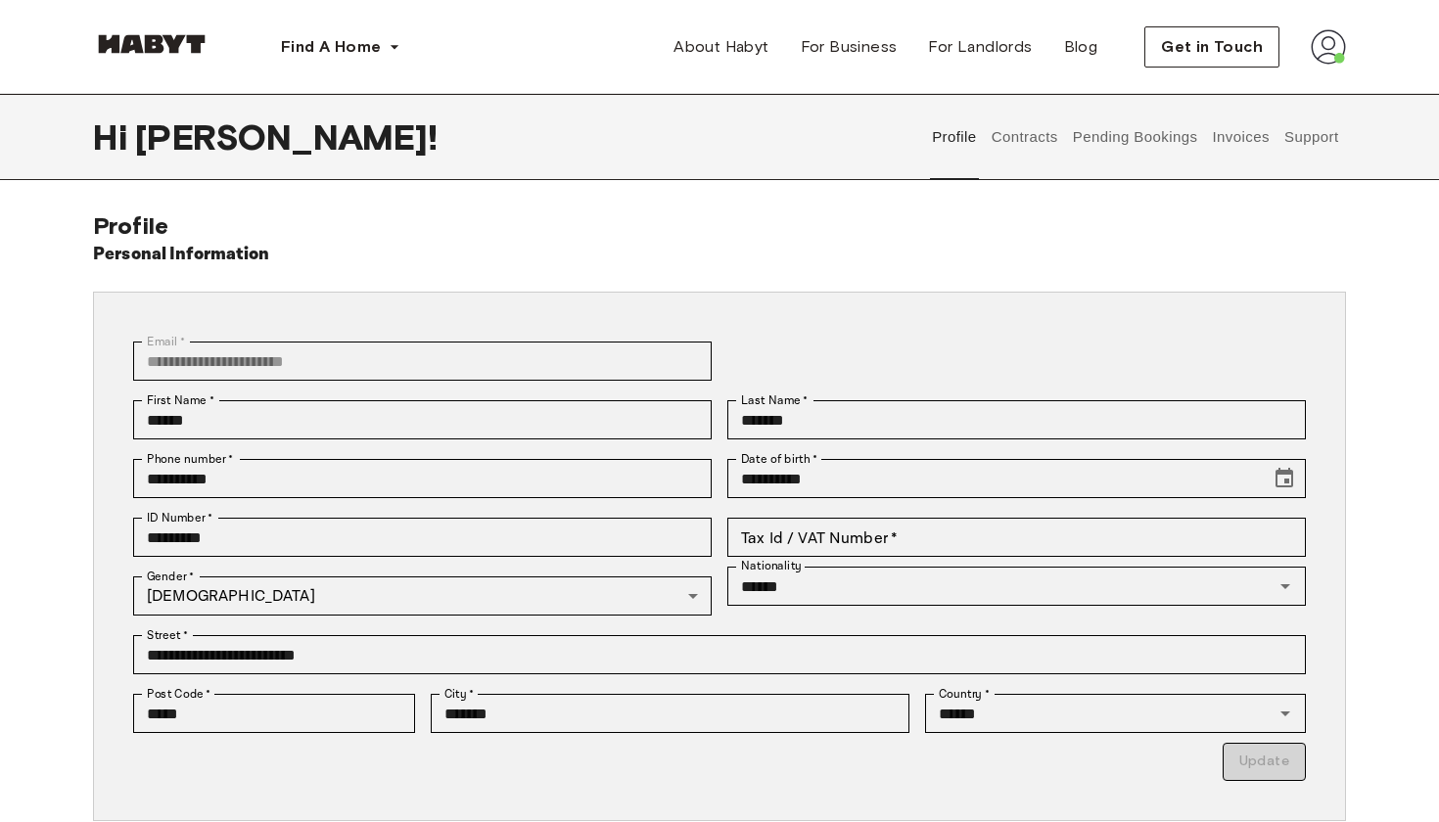
click at [1009, 130] on button "Contracts" at bounding box center [1024, 137] width 71 height 86
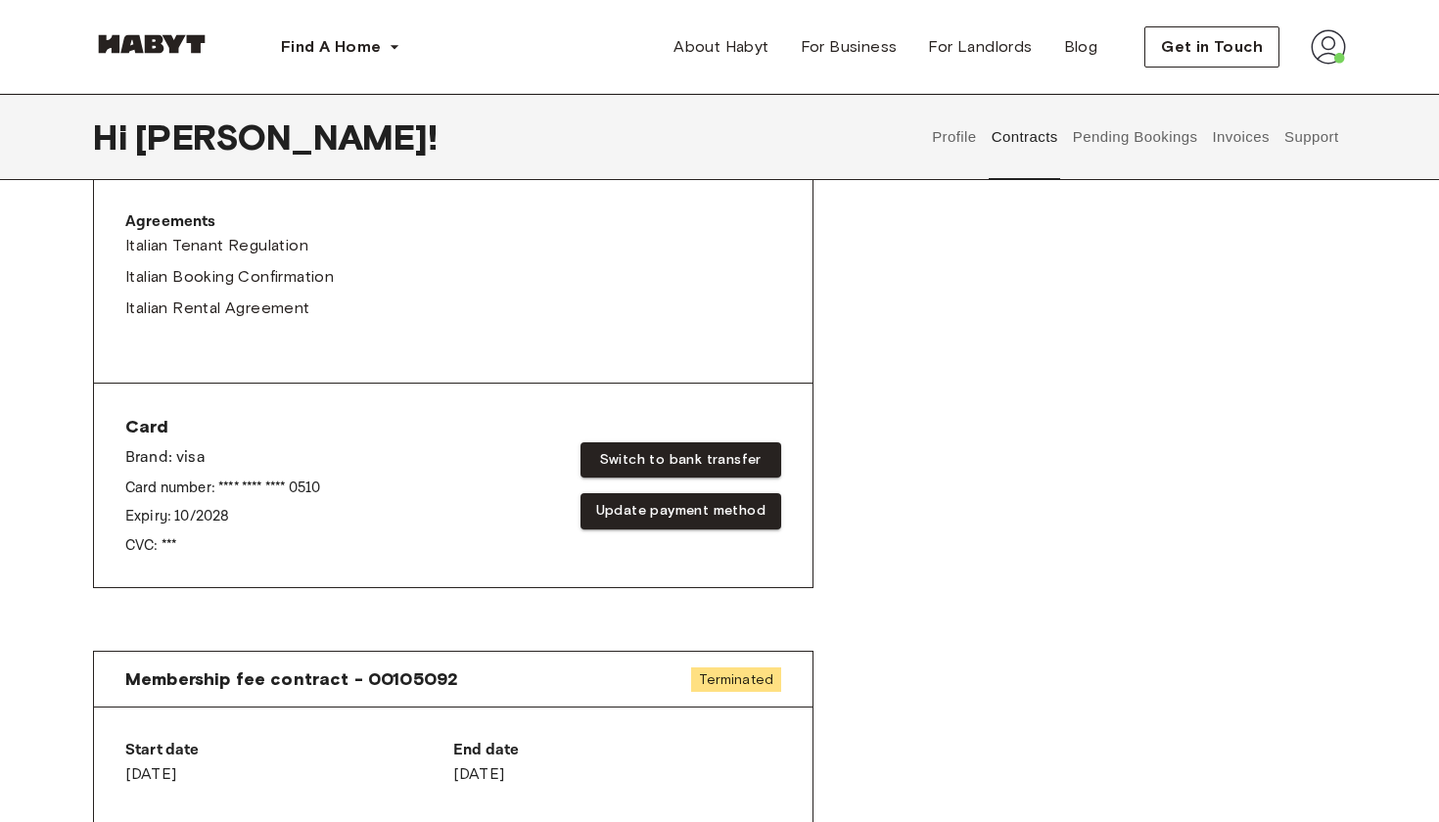
scroll to position [418, 0]
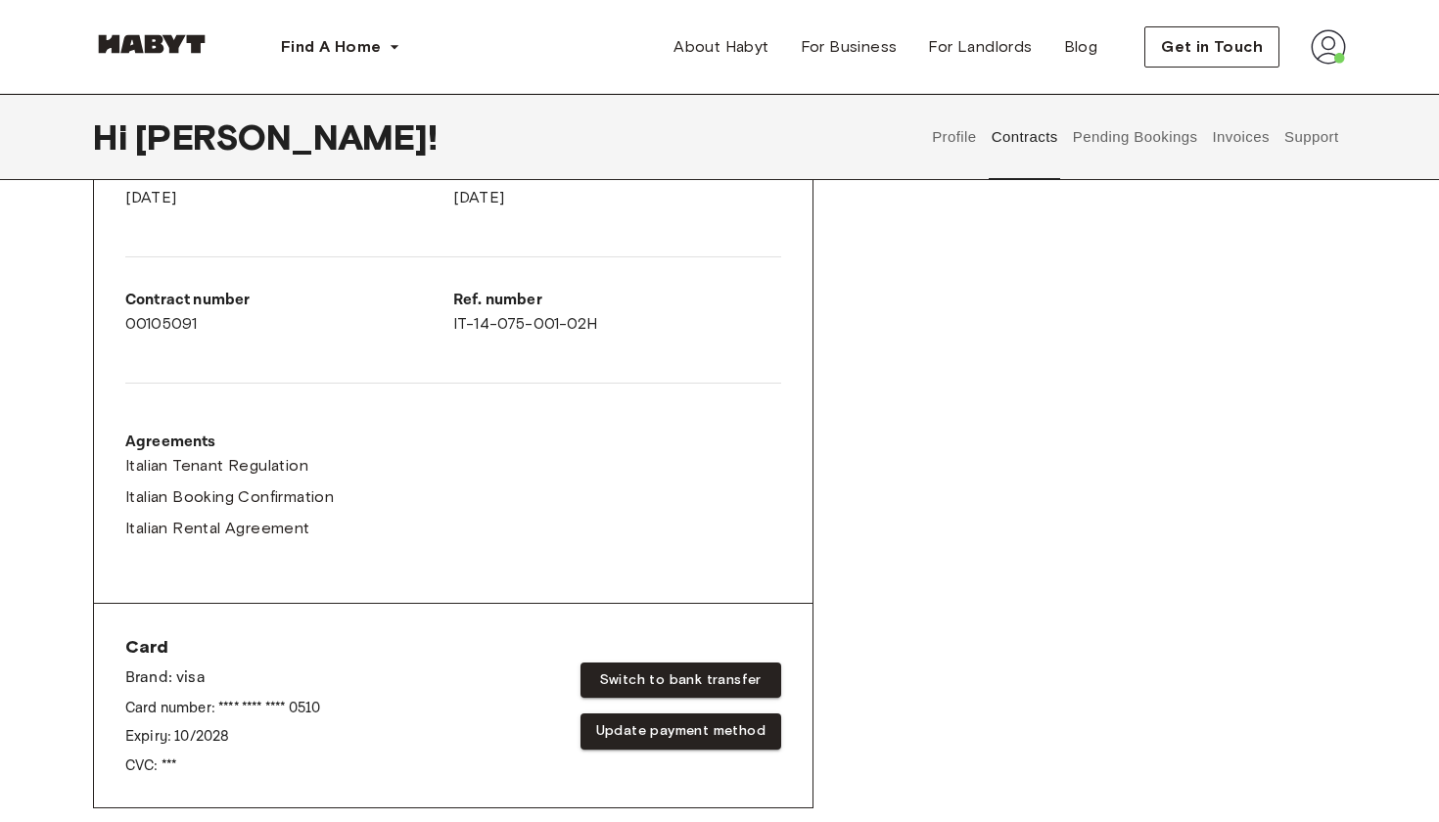
click at [976, 135] on button "Profile" at bounding box center [955, 137] width 50 height 86
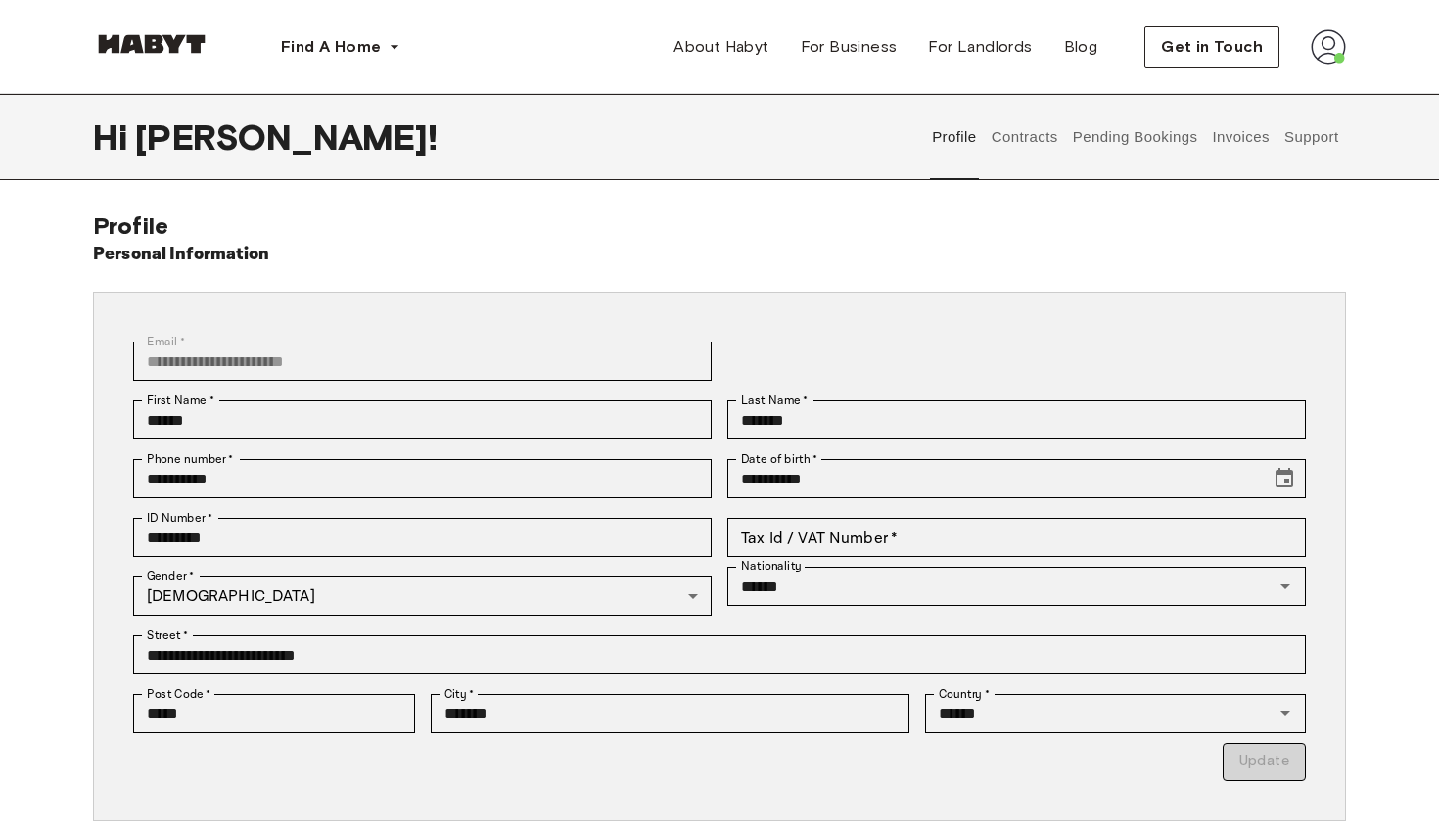
click at [1108, 132] on button "Pending Bookings" at bounding box center [1135, 137] width 130 height 86
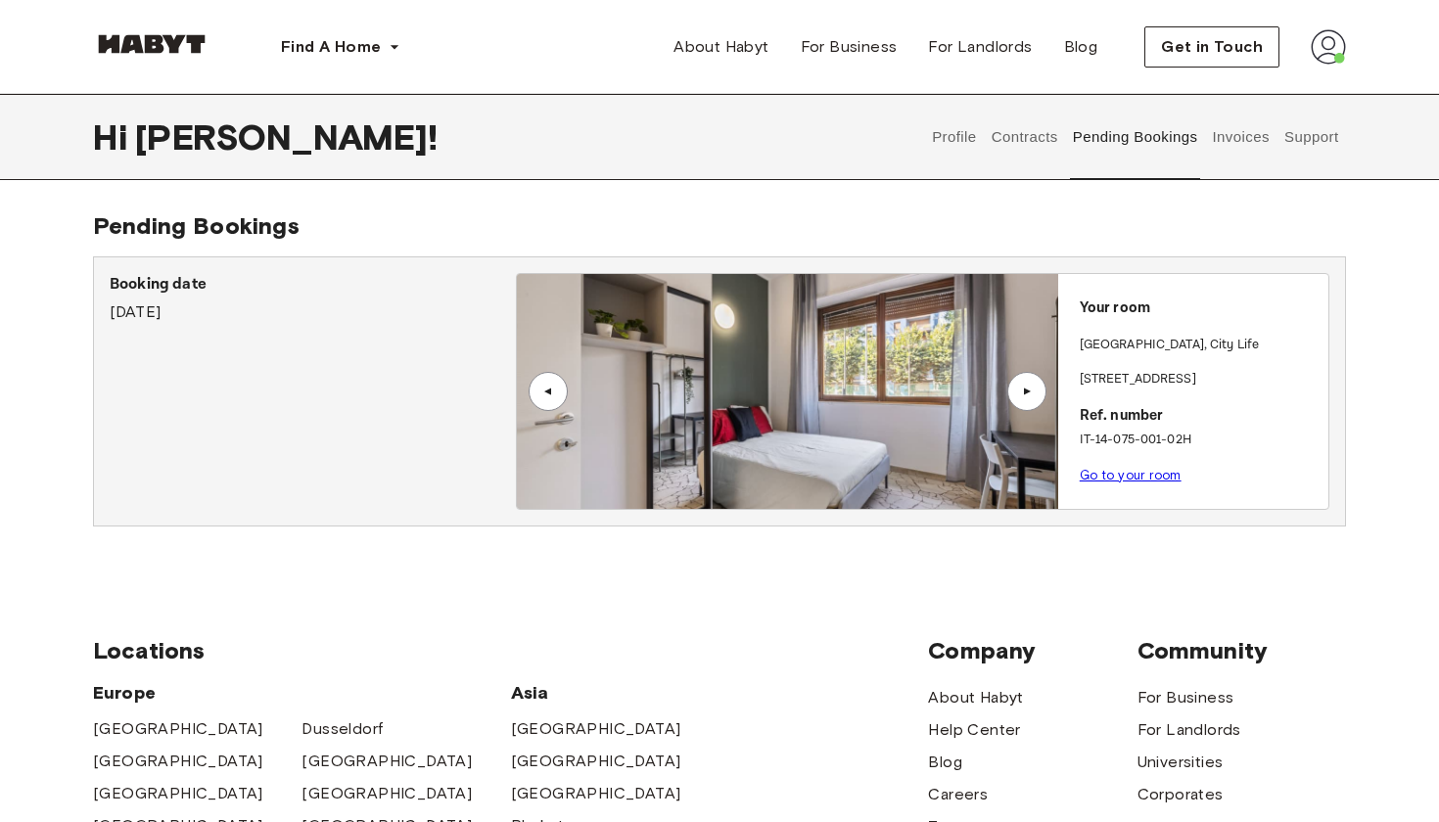
click at [1098, 468] on link "Go to your room" at bounding box center [1131, 475] width 102 height 15
click at [1208, 50] on span "Get in Touch" at bounding box center [1212, 46] width 102 height 23
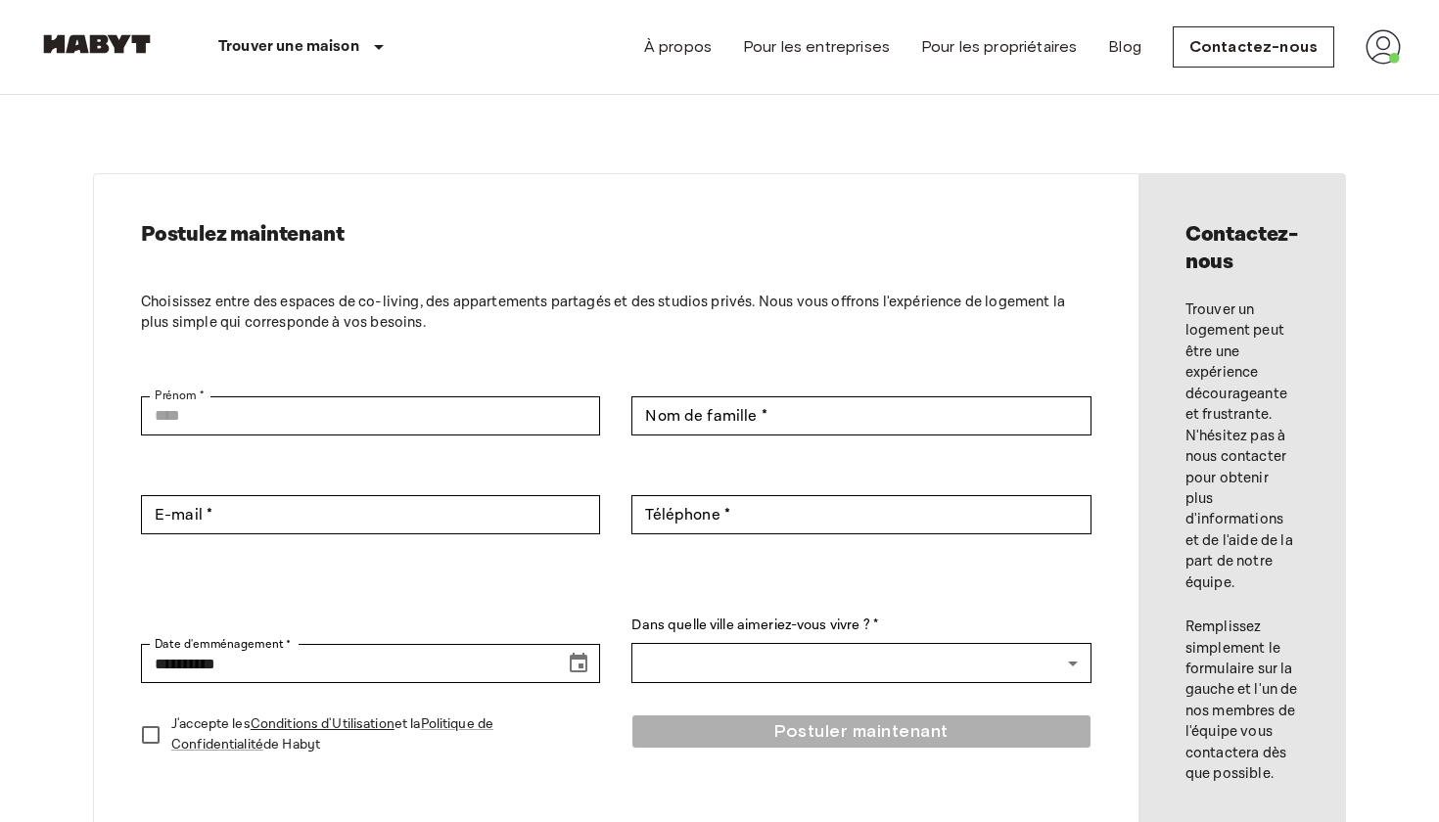
click at [1392, 50] on img at bounding box center [1382, 46] width 35 height 35
click at [1284, 80] on li "Profil" at bounding box center [1325, 82] width 196 height 35
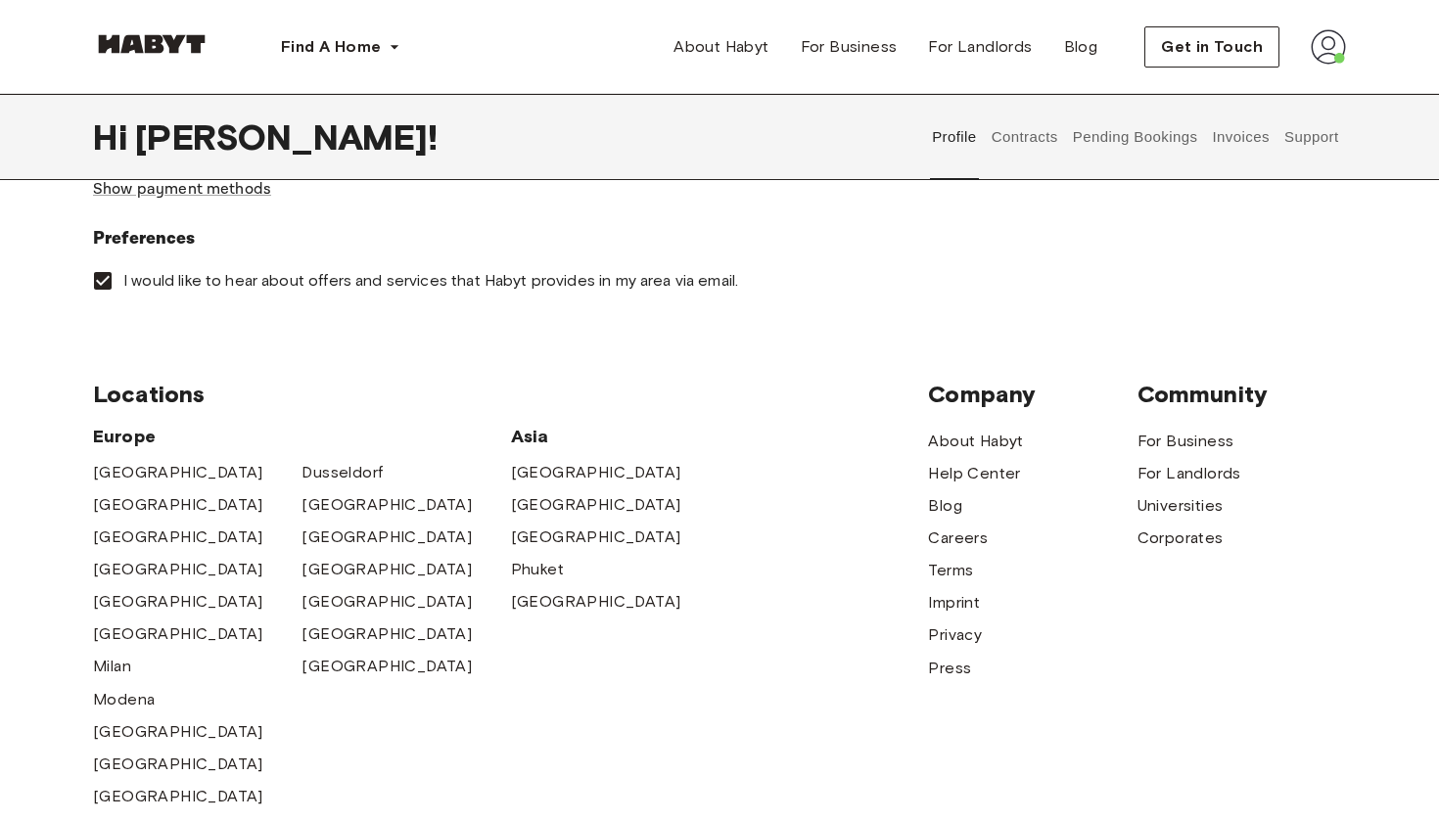
scroll to position [718, 0]
click at [583, 272] on span "I would like to hear about offers and services that Habyt provides in my area v…" at bounding box center [430, 281] width 615 height 22
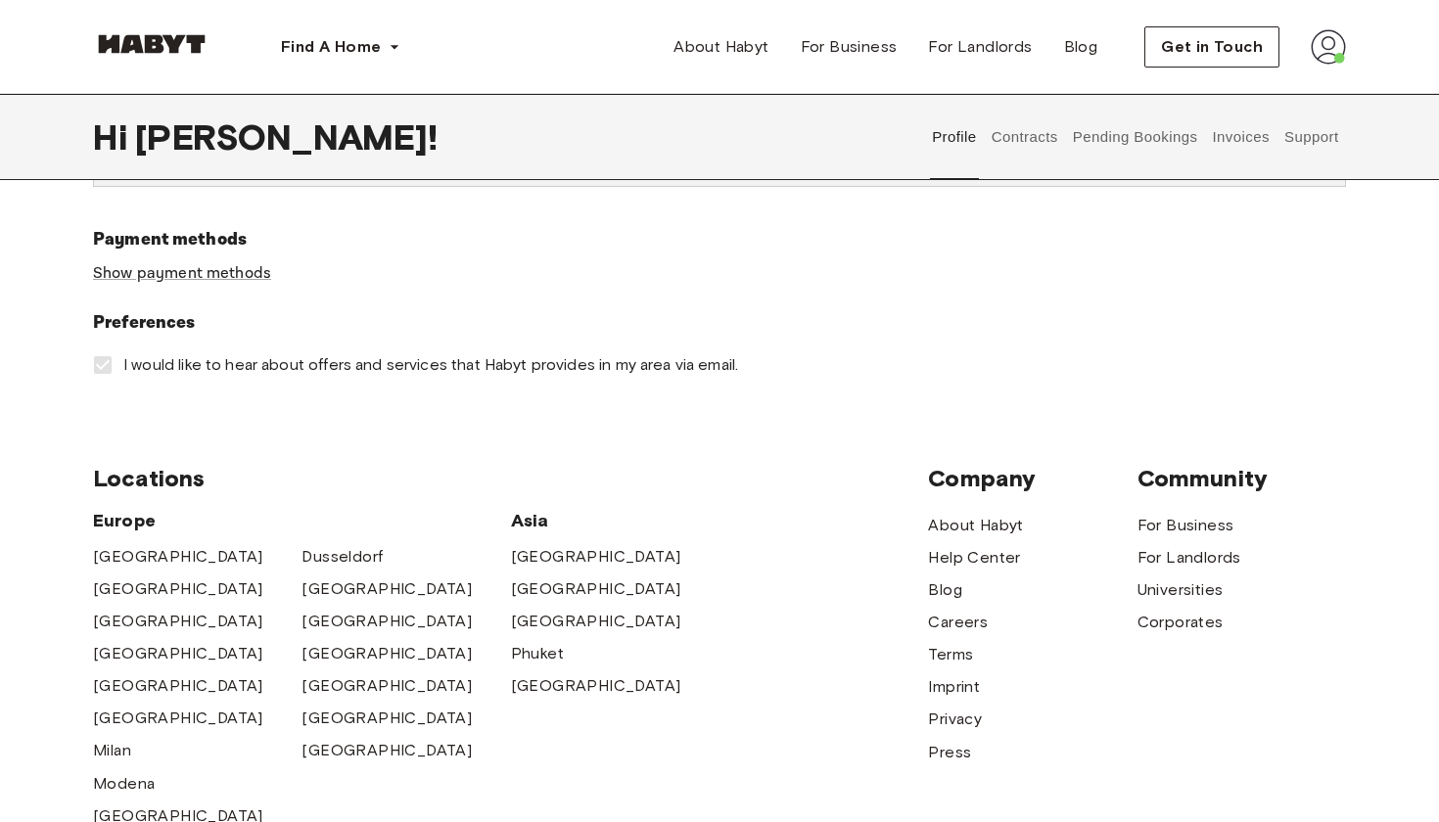
scroll to position [636, 0]
click at [1032, 144] on button "Contracts" at bounding box center [1024, 137] width 71 height 86
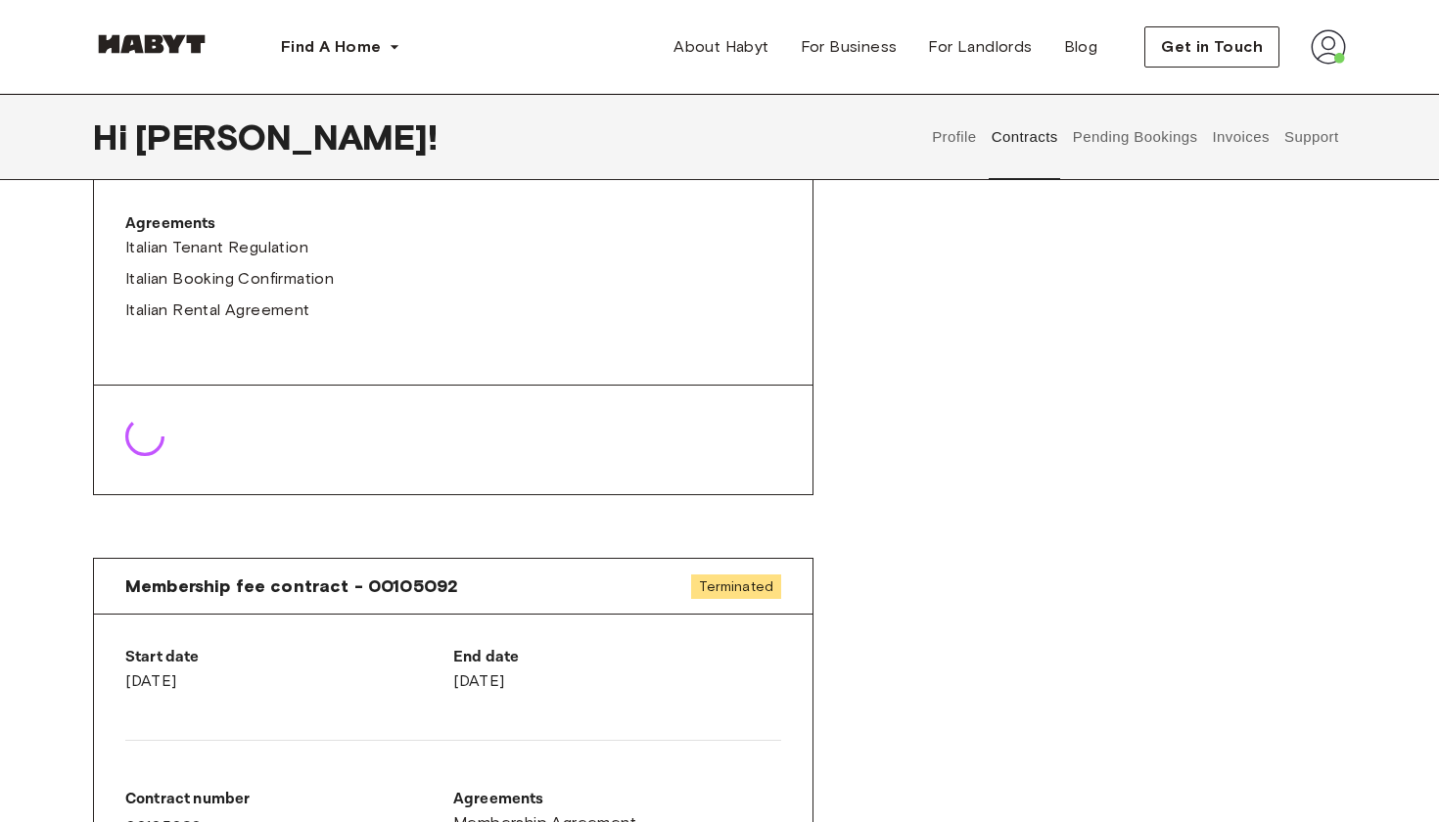
click at [1118, 138] on button "Pending Bookings" at bounding box center [1135, 137] width 130 height 86
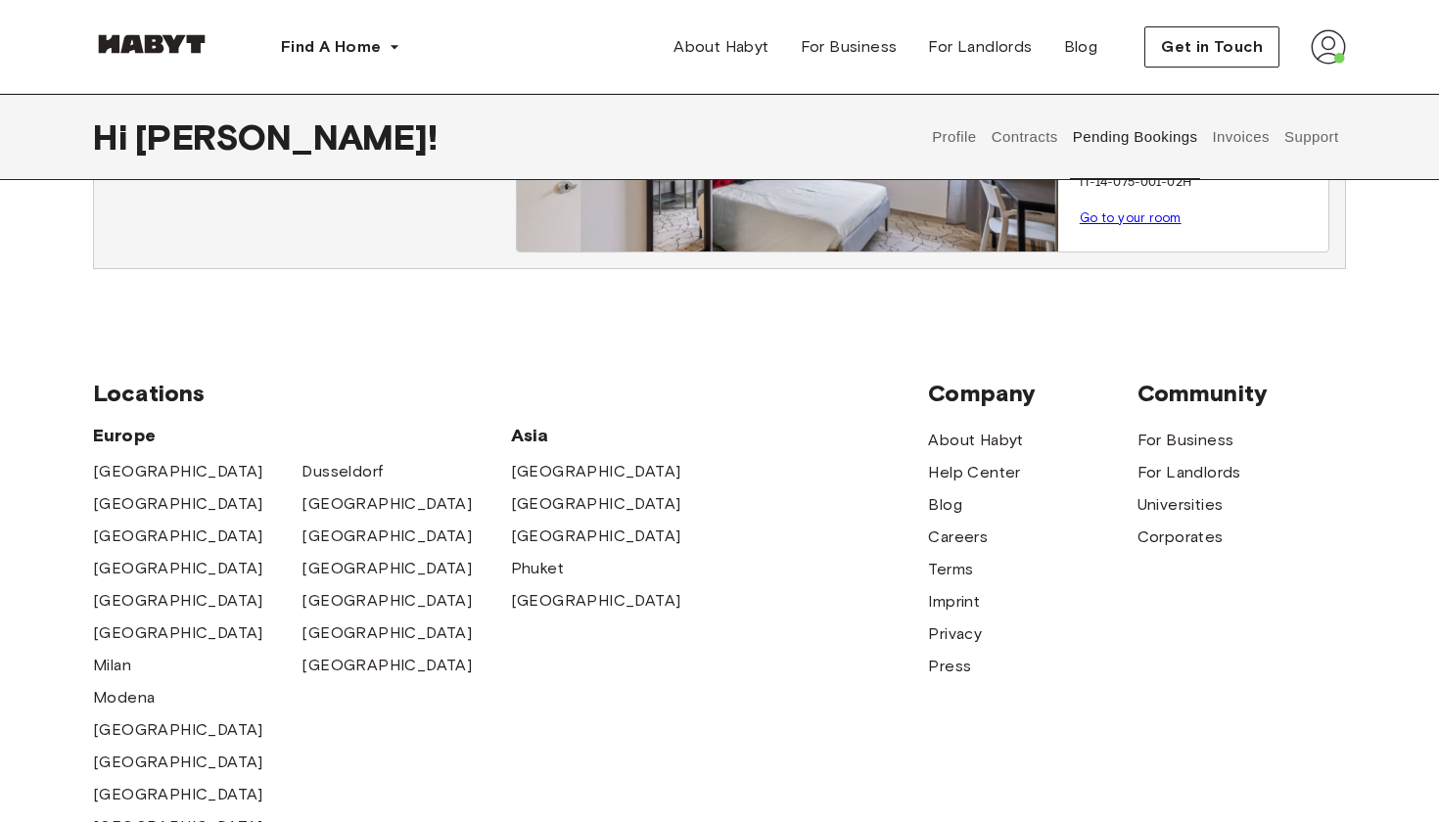
scroll to position [251, 0]
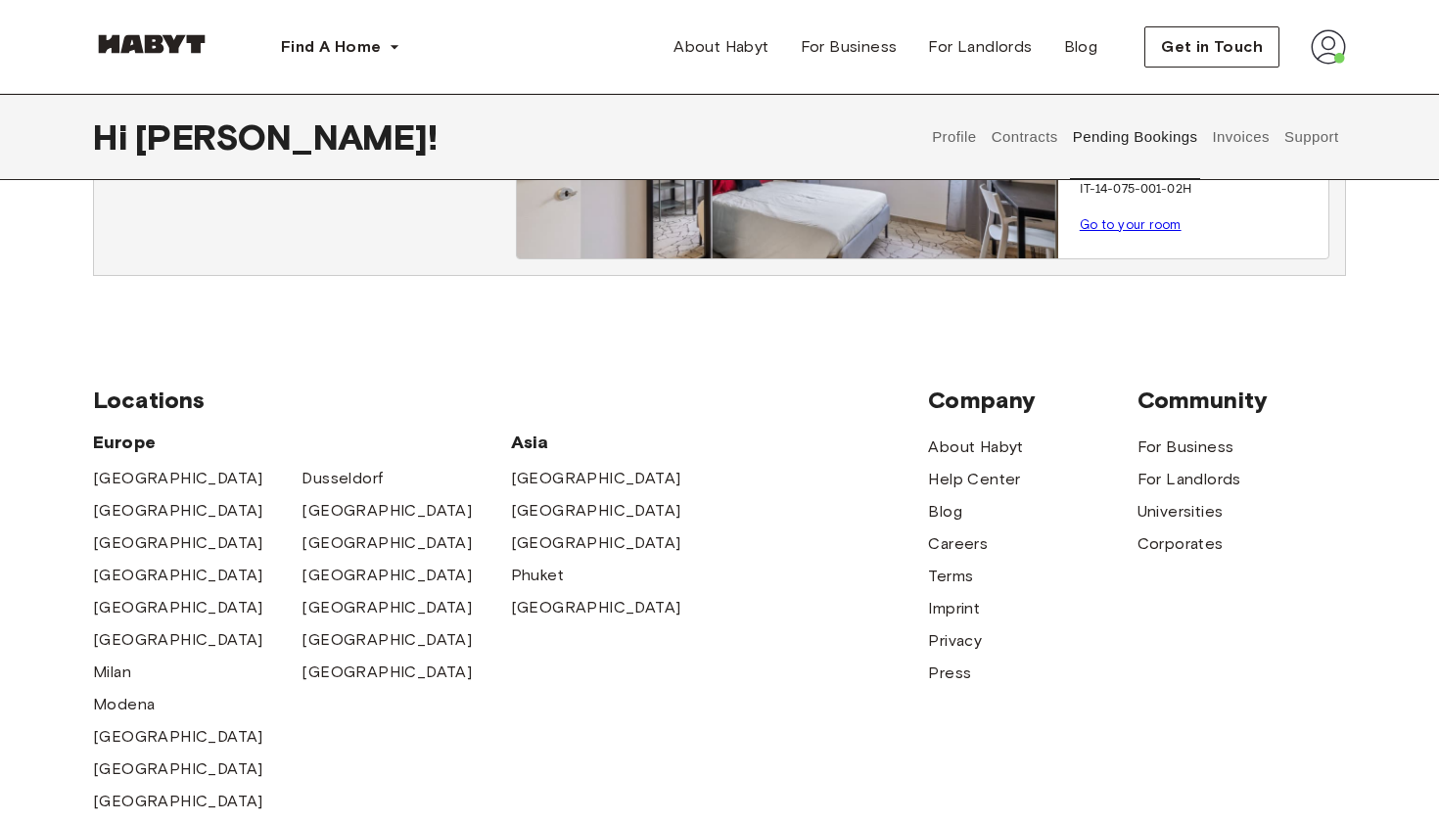
click at [1294, 124] on button "Support" at bounding box center [1311, 137] width 60 height 86
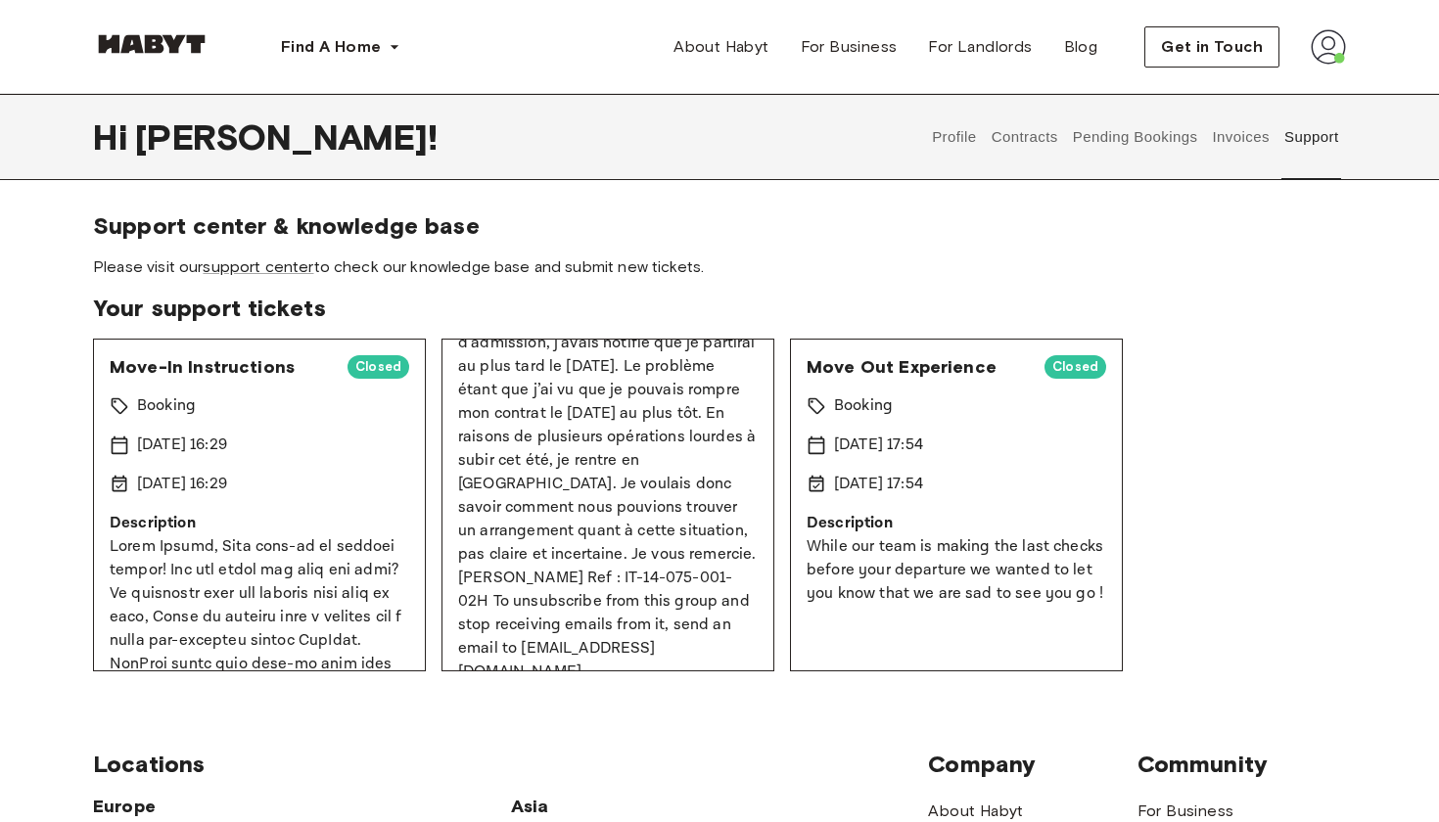
scroll to position [377, 0]
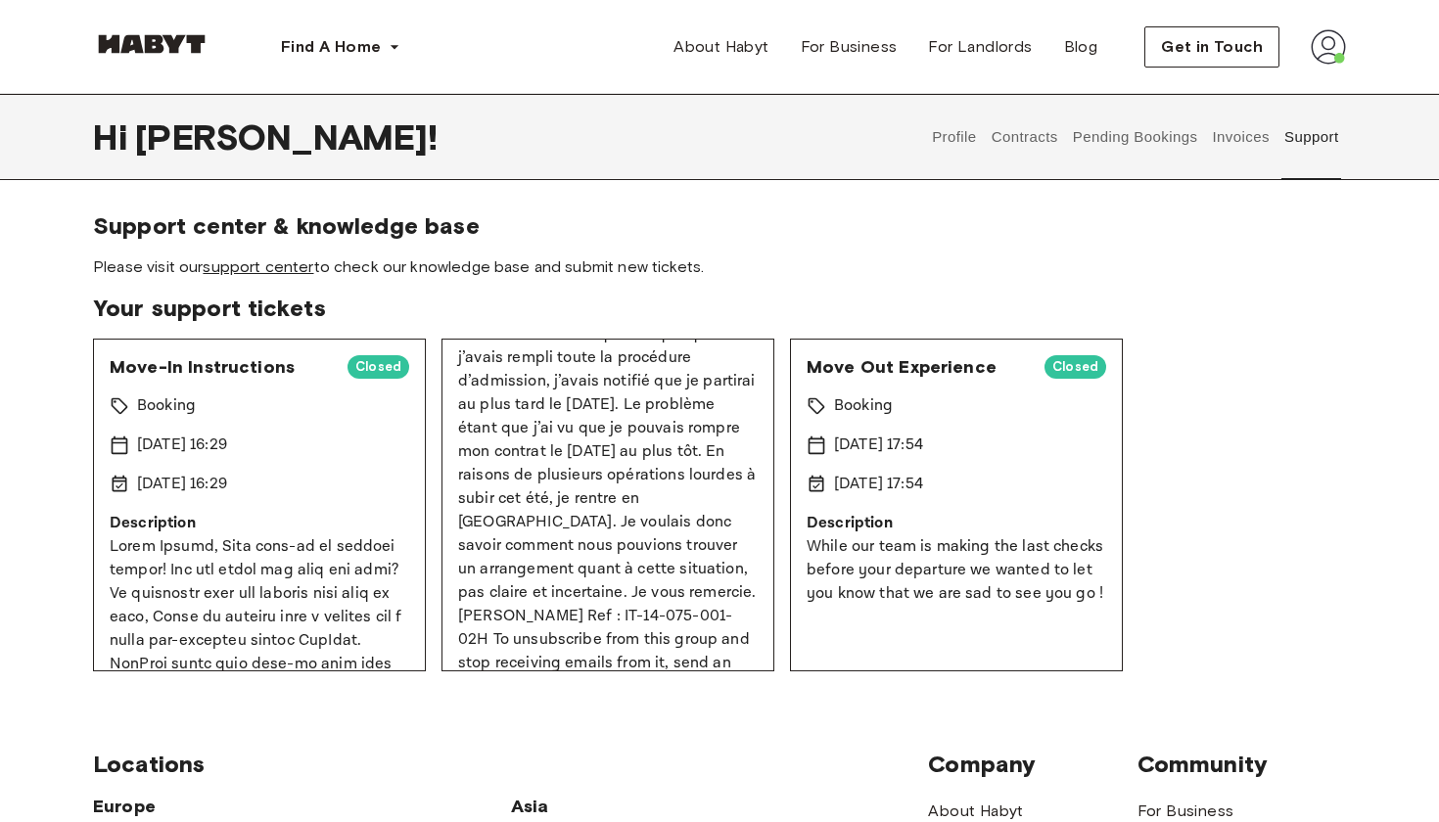
click at [275, 273] on link "support center" at bounding box center [258, 266] width 111 height 19
